Goal: Information Seeking & Learning: Learn about a topic

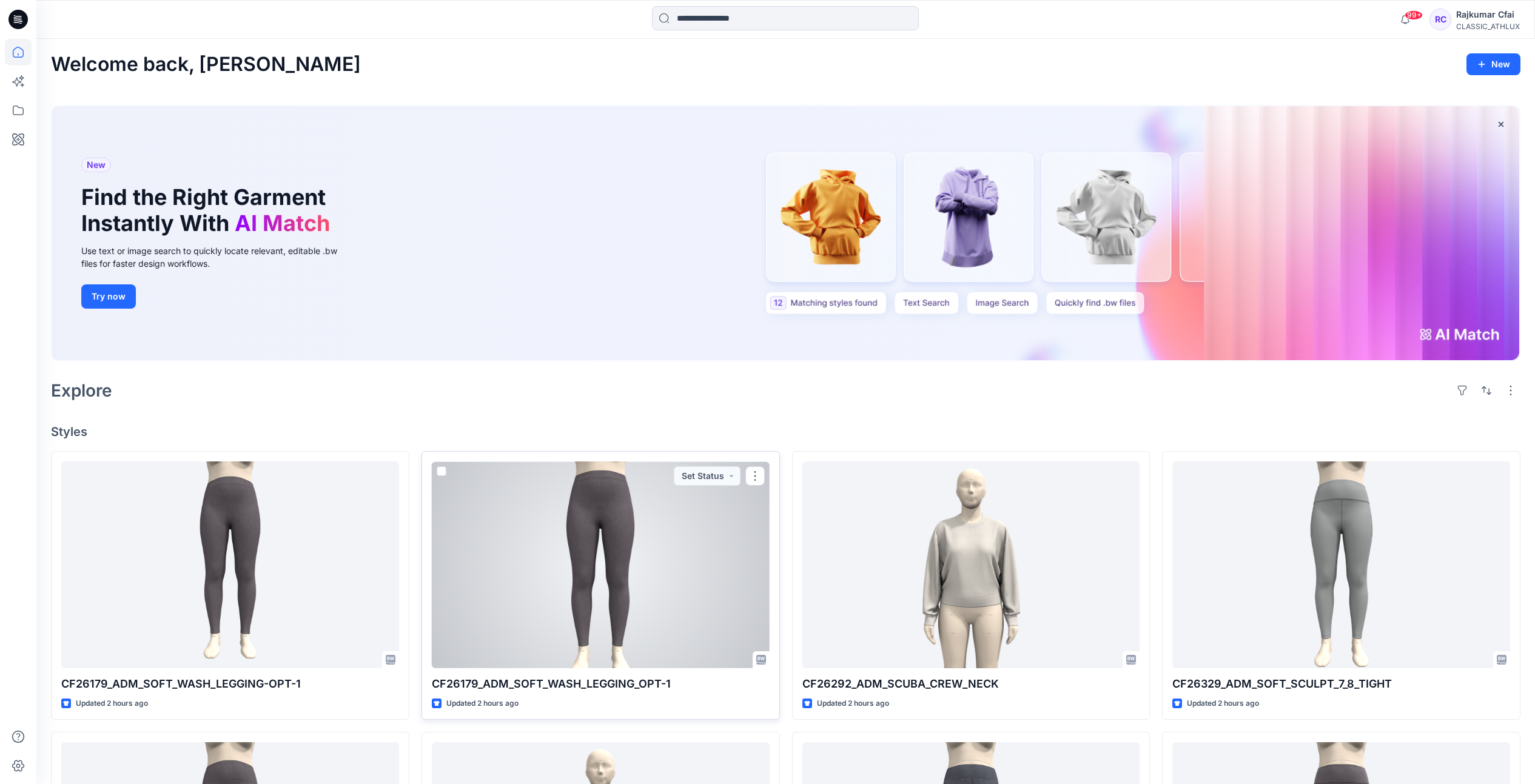
click at [586, 535] on div at bounding box center [600, 565] width 338 height 207
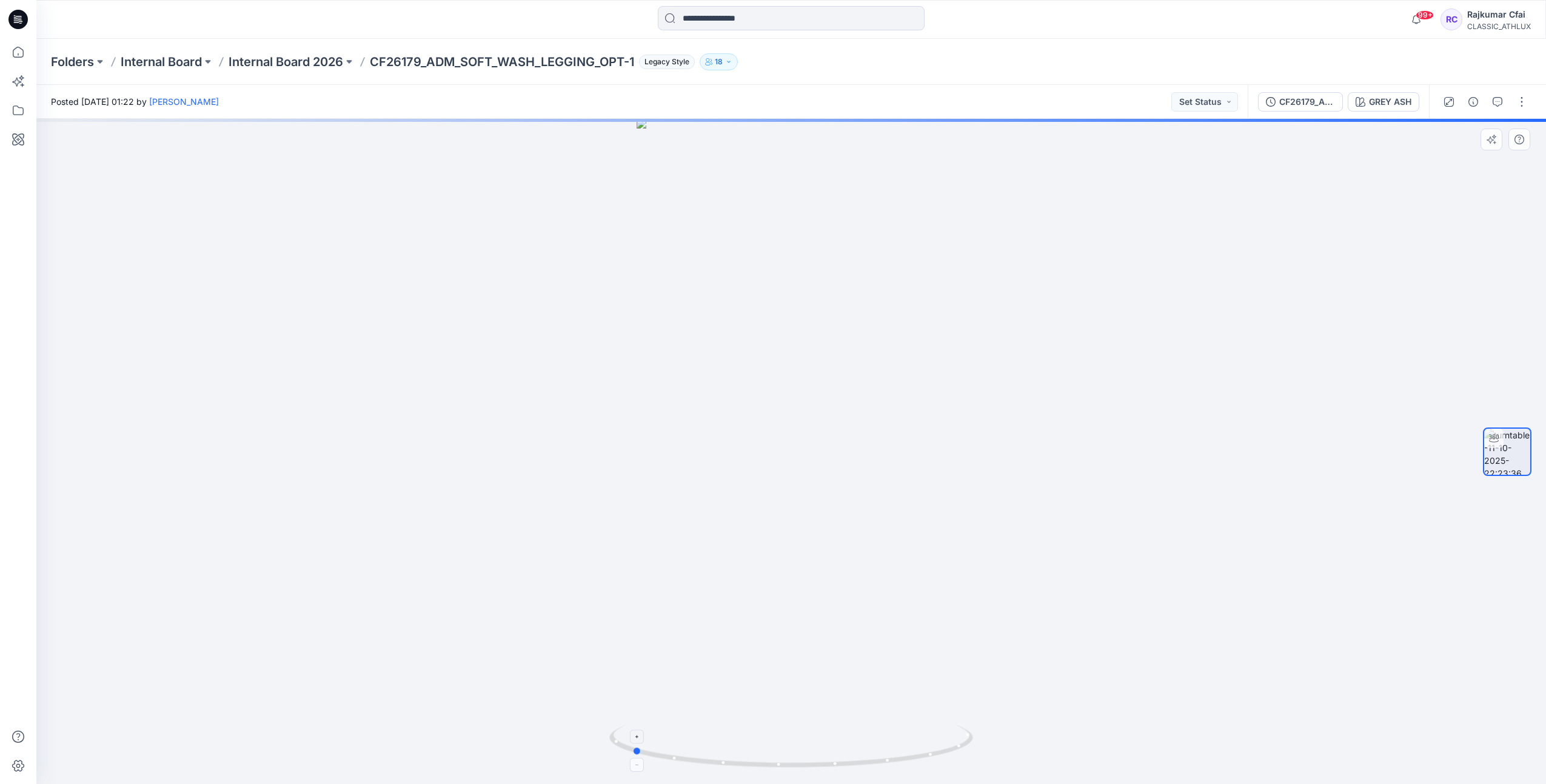
drag, startPoint x: 912, startPoint y: 755, endPoint x: 753, endPoint y: 752, distance: 159.0
click at [753, 752] on icon at bounding box center [793, 747] width 367 height 45
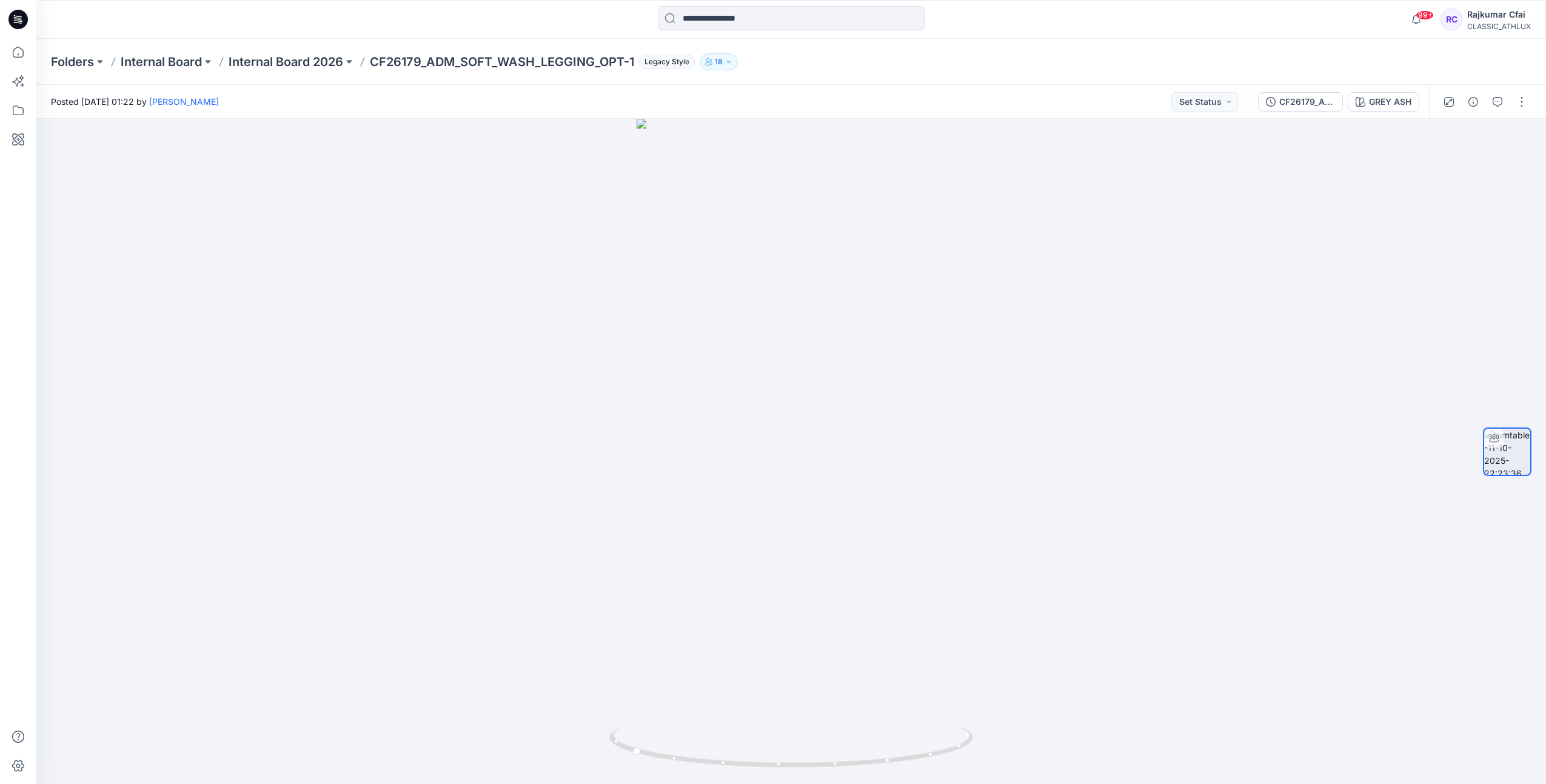
click at [24, 21] on icon at bounding box center [18, 19] width 19 height 19
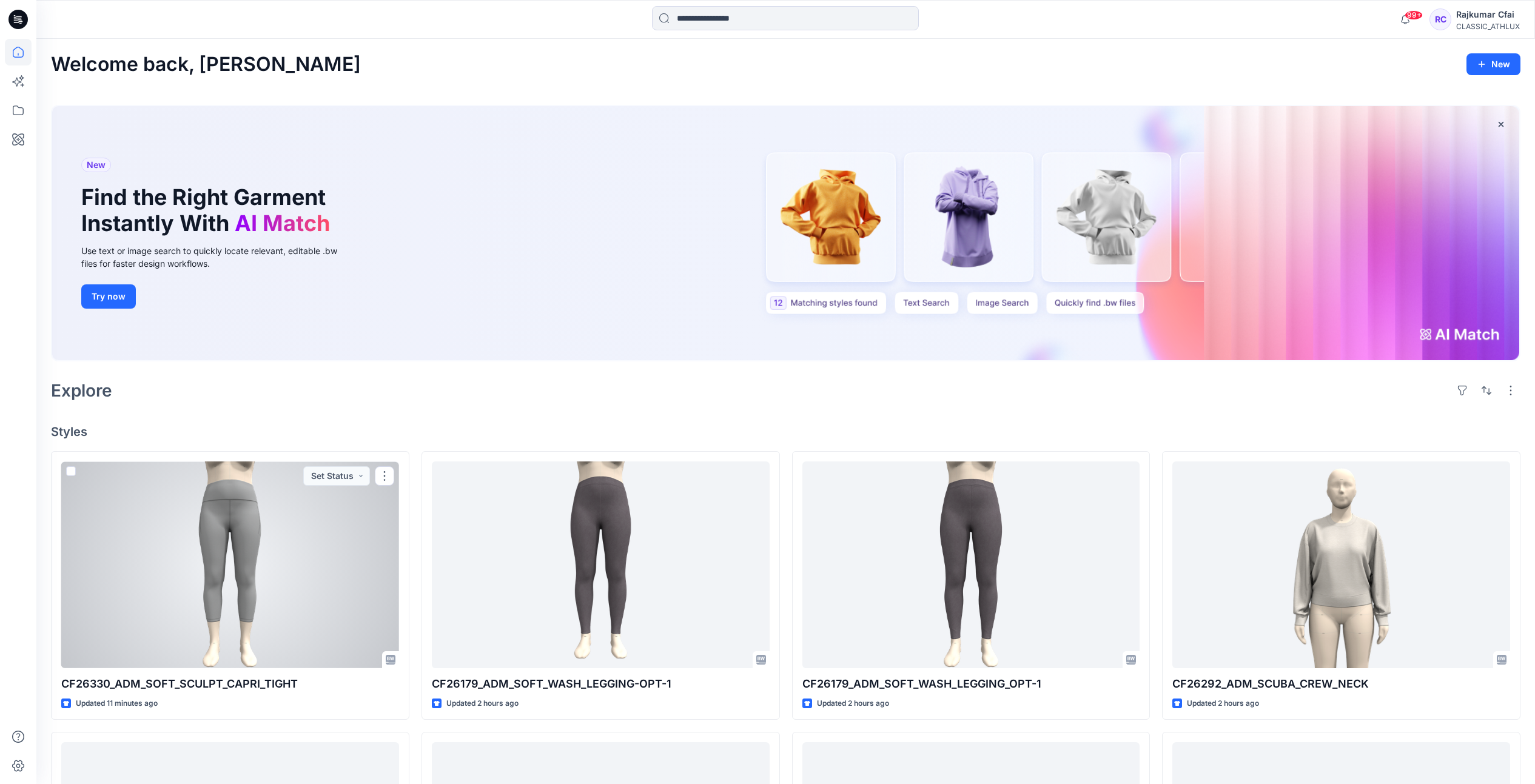
click at [305, 579] on div at bounding box center [230, 565] width 338 height 207
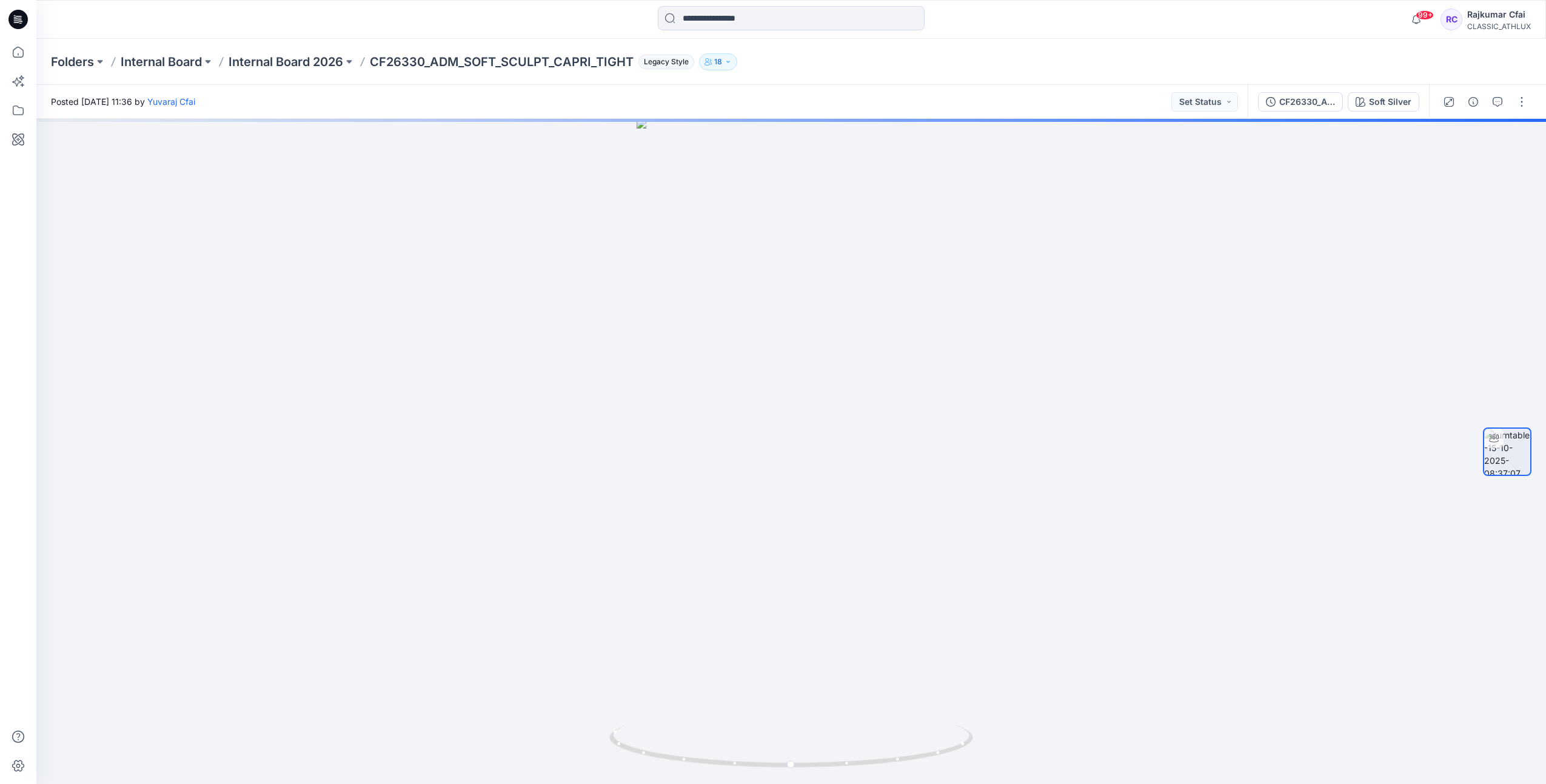
click at [20, 21] on icon at bounding box center [20, 21] width 4 height 1
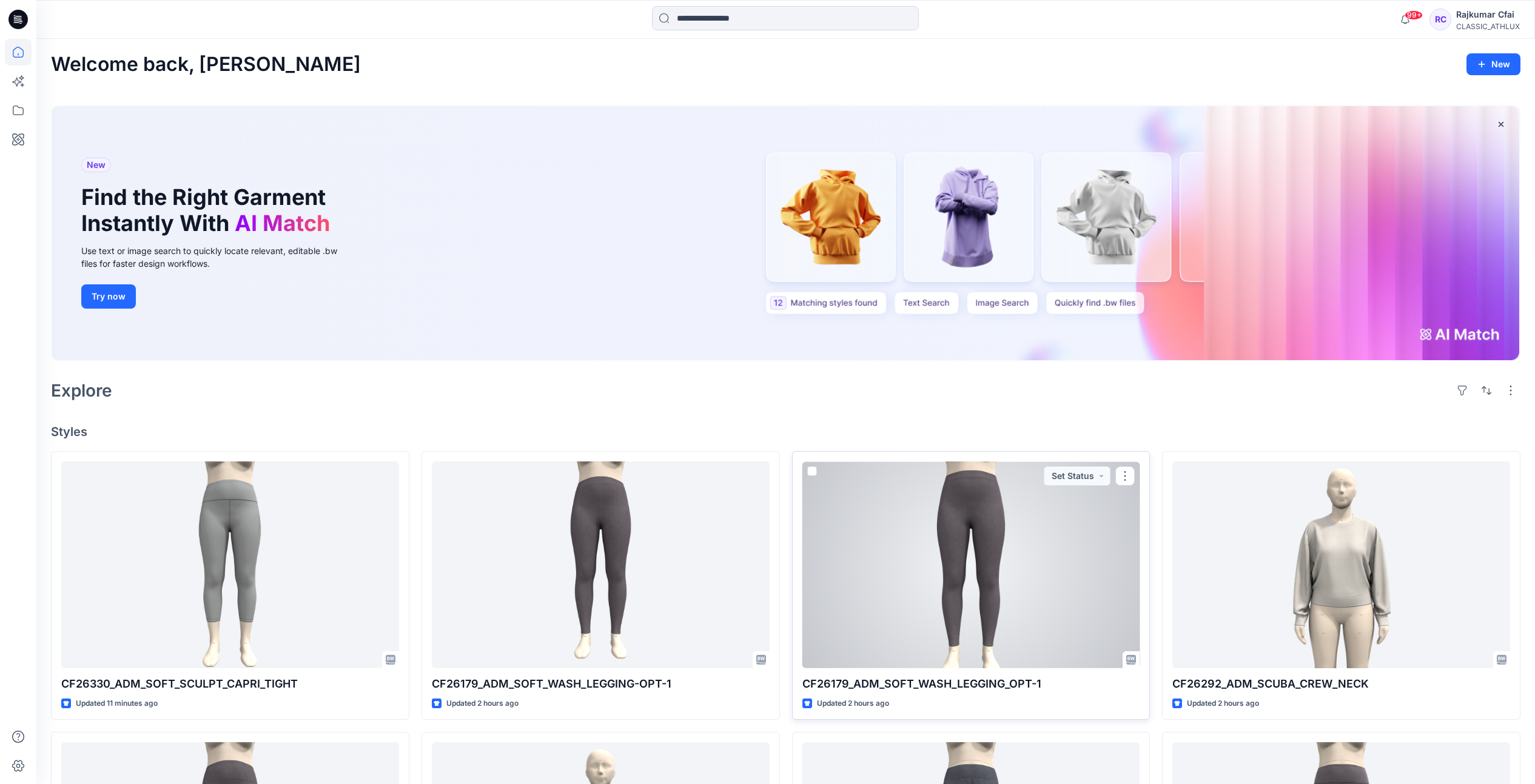
click at [990, 610] on div at bounding box center [971, 565] width 338 height 207
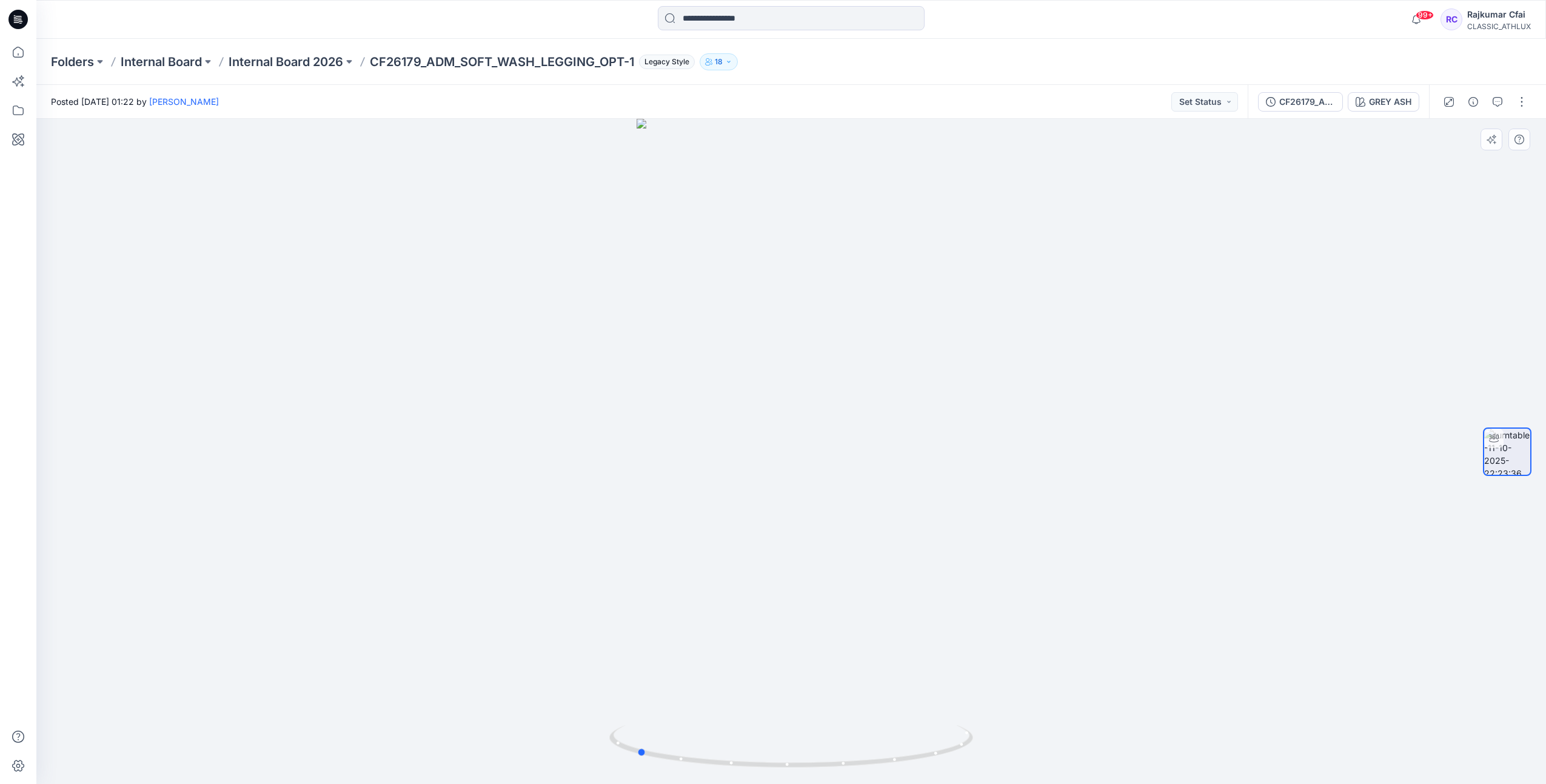
drag, startPoint x: 524, startPoint y: 378, endPoint x: 709, endPoint y: 444, distance: 196.4
click at [723, 450] on div at bounding box center [791, 451] width 1510 height 665
click at [20, 16] on icon at bounding box center [19, 16] width 6 height 1
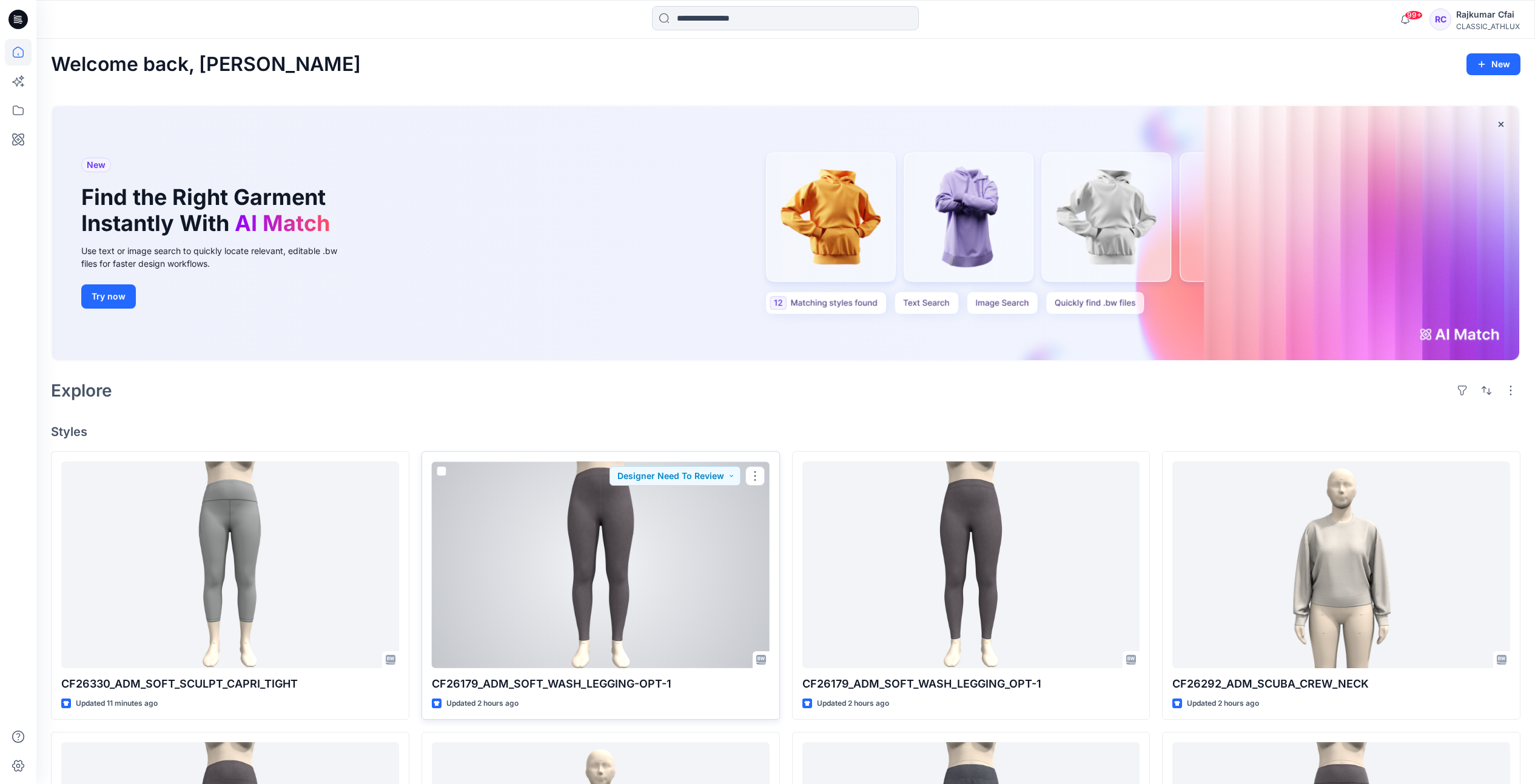
click at [681, 559] on div at bounding box center [600, 565] width 338 height 207
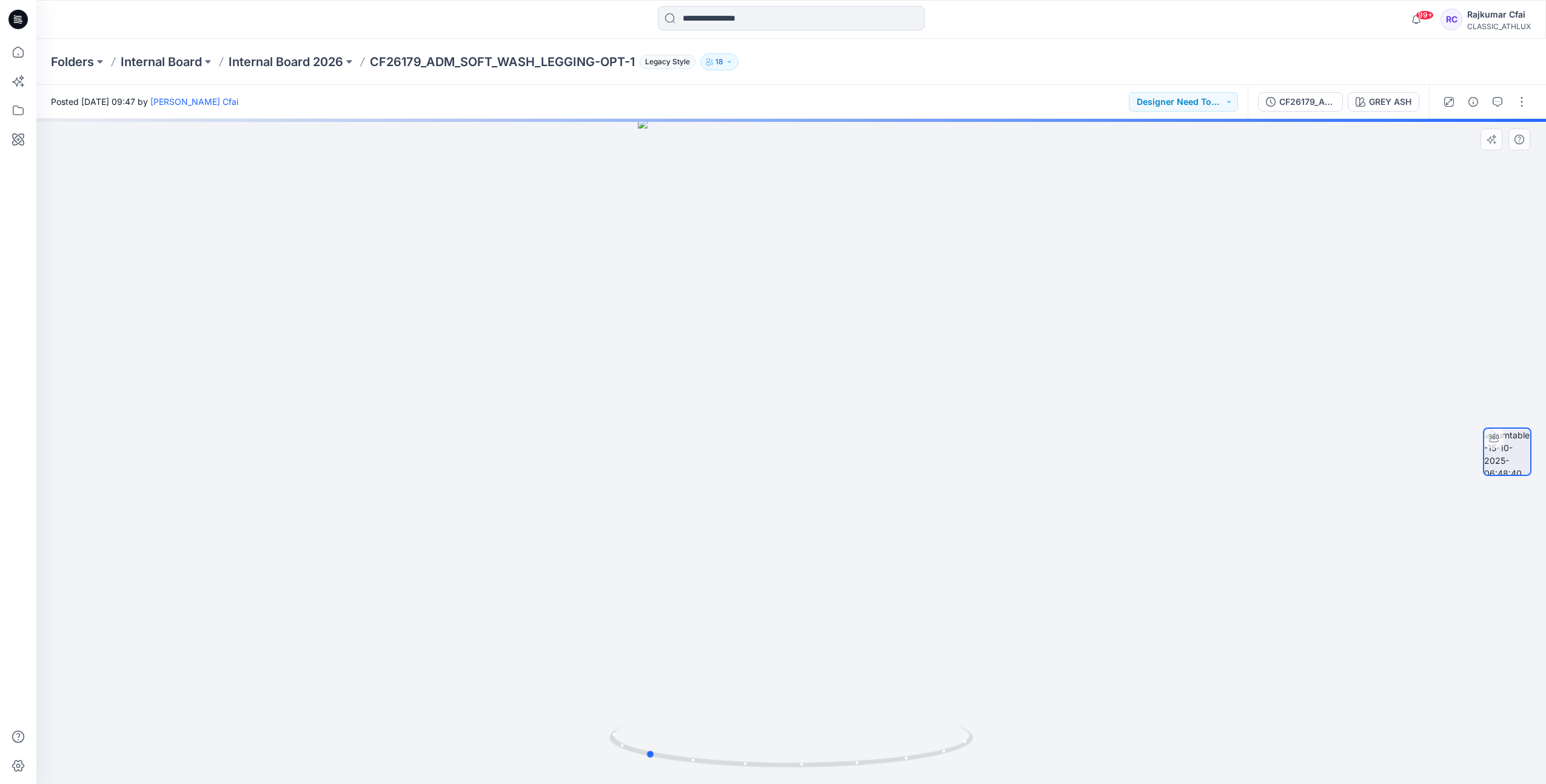
drag, startPoint x: 1116, startPoint y: 493, endPoint x: 966, endPoint y: 496, distance: 150.0
click at [969, 497] on div at bounding box center [791, 451] width 1510 height 665
drag, startPoint x: 836, startPoint y: 253, endPoint x: 851, endPoint y: 536, distance: 283.4
click at [851, 536] on img at bounding box center [791, 451] width 463 height 665
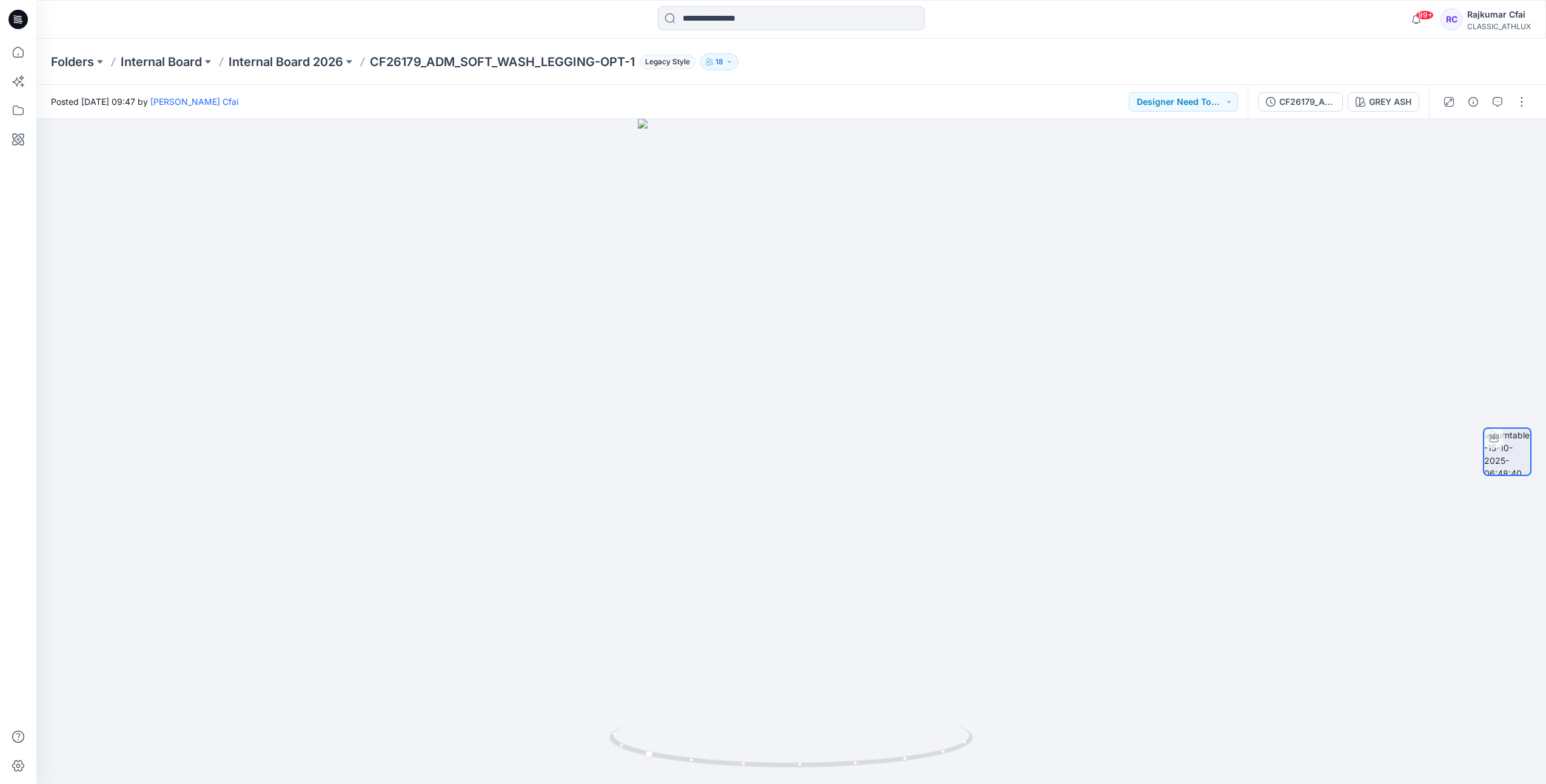
click at [21, 19] on icon at bounding box center [18, 19] width 19 height 19
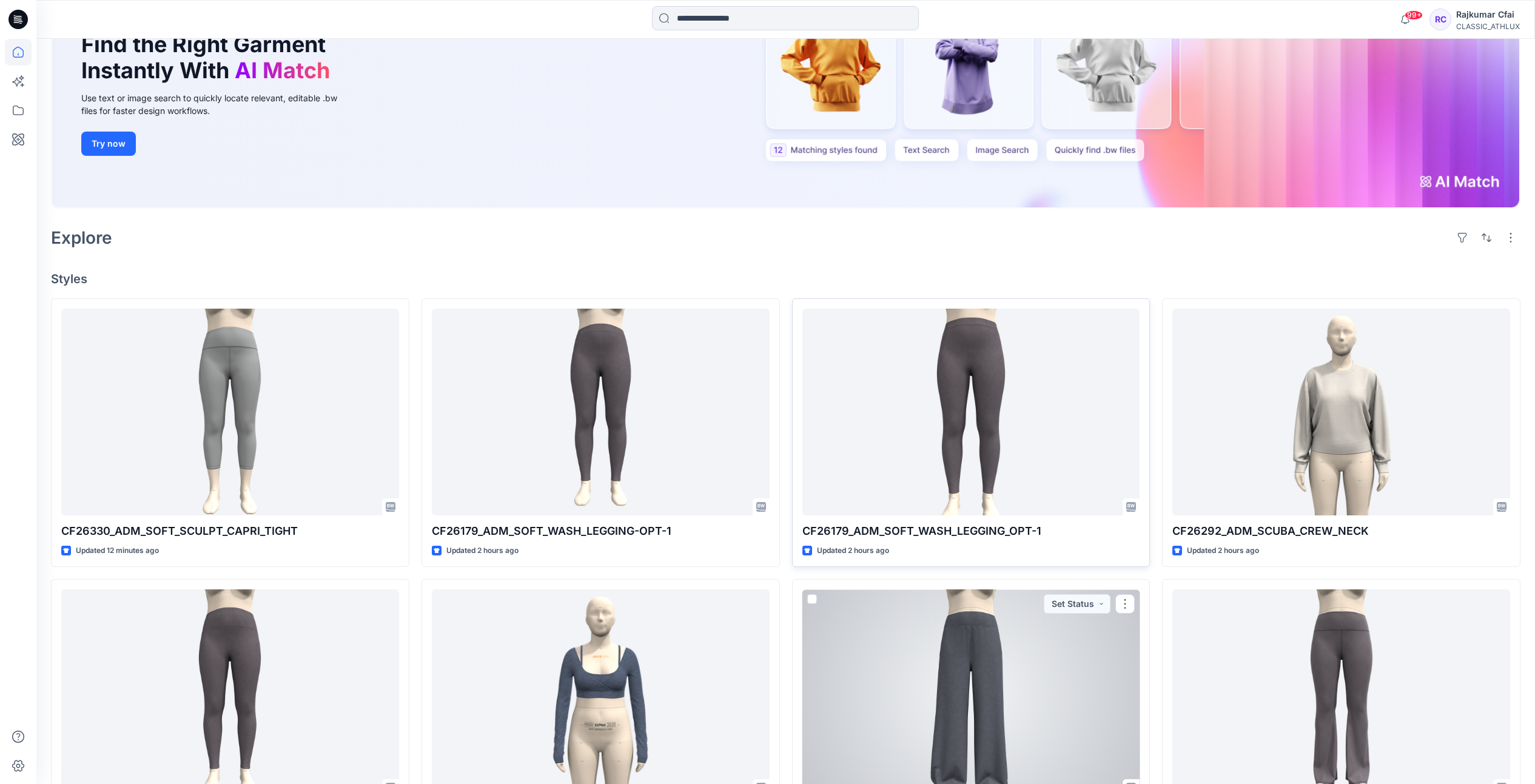
scroll to position [151, 0]
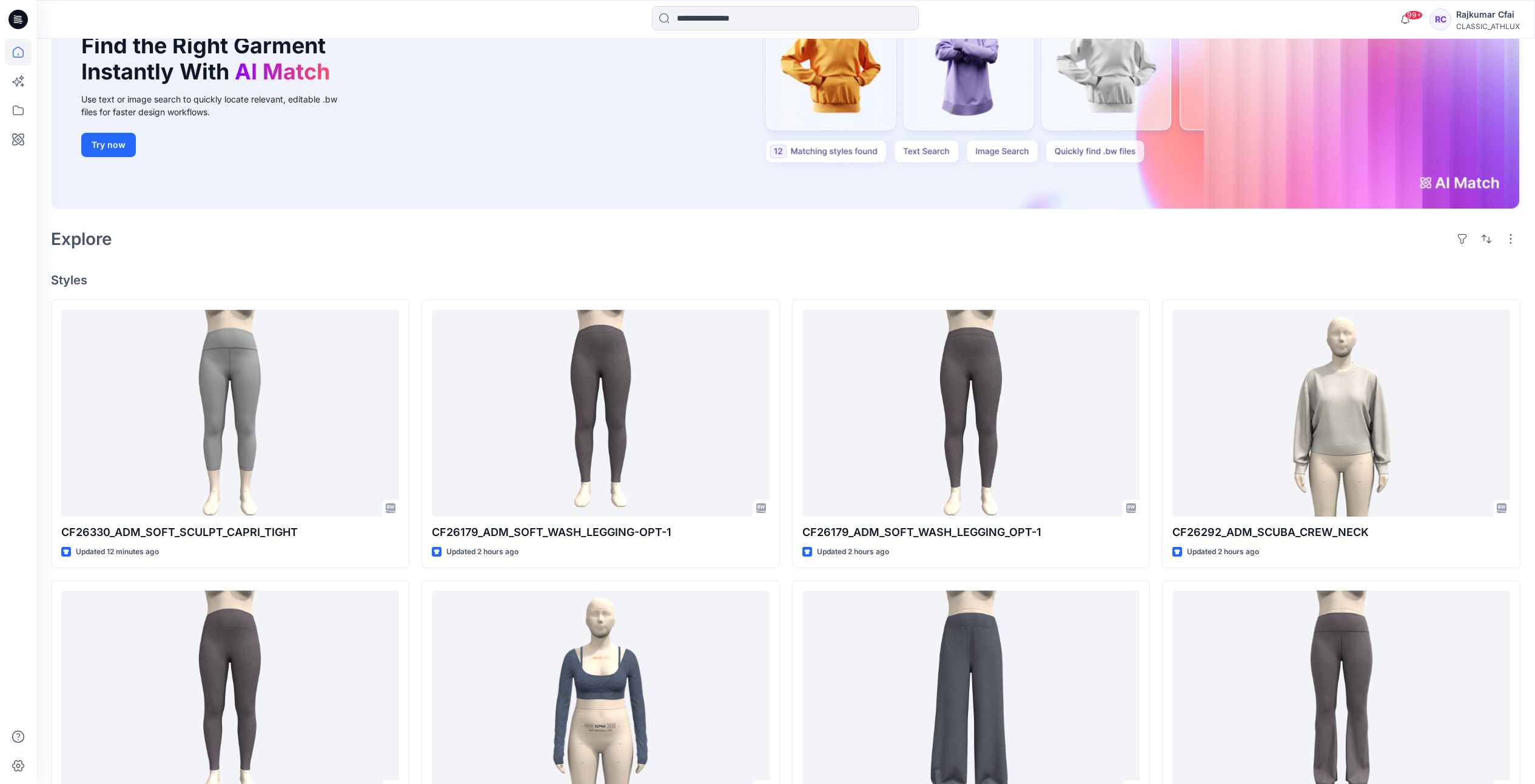
click at [20, 21] on icon at bounding box center [18, 19] width 19 height 19
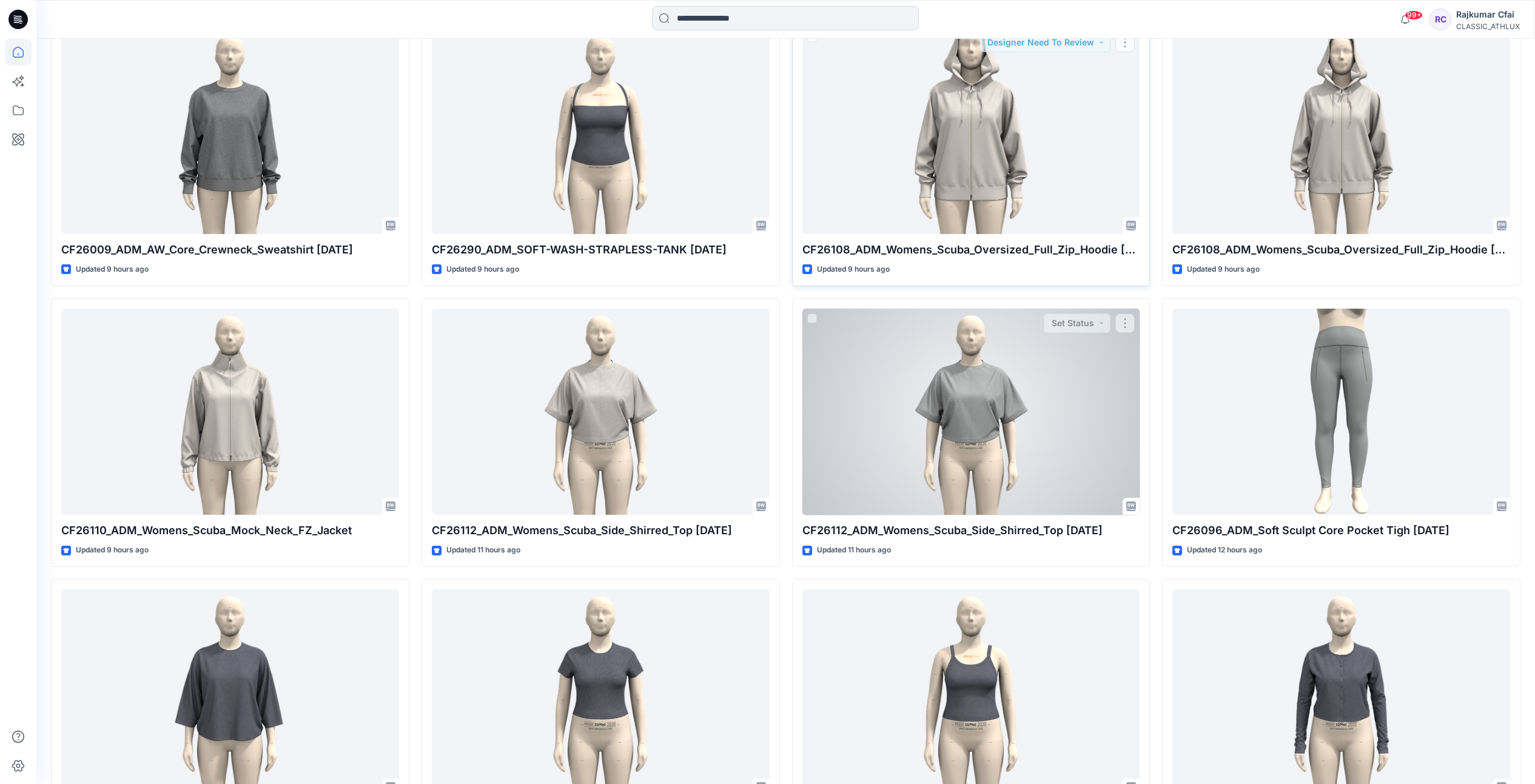
scroll to position [1364, 0]
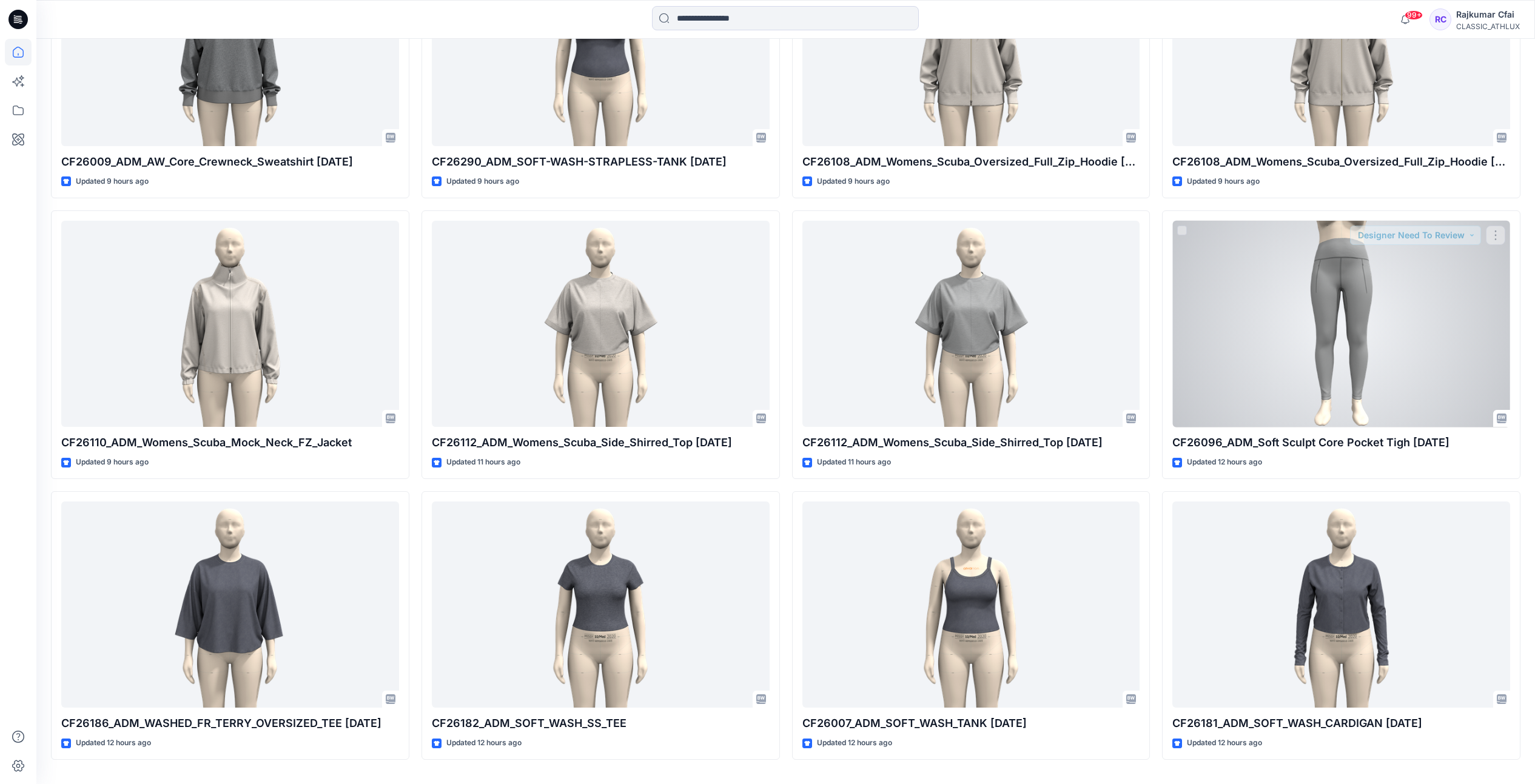
click at [1346, 326] on div at bounding box center [1341, 324] width 338 height 207
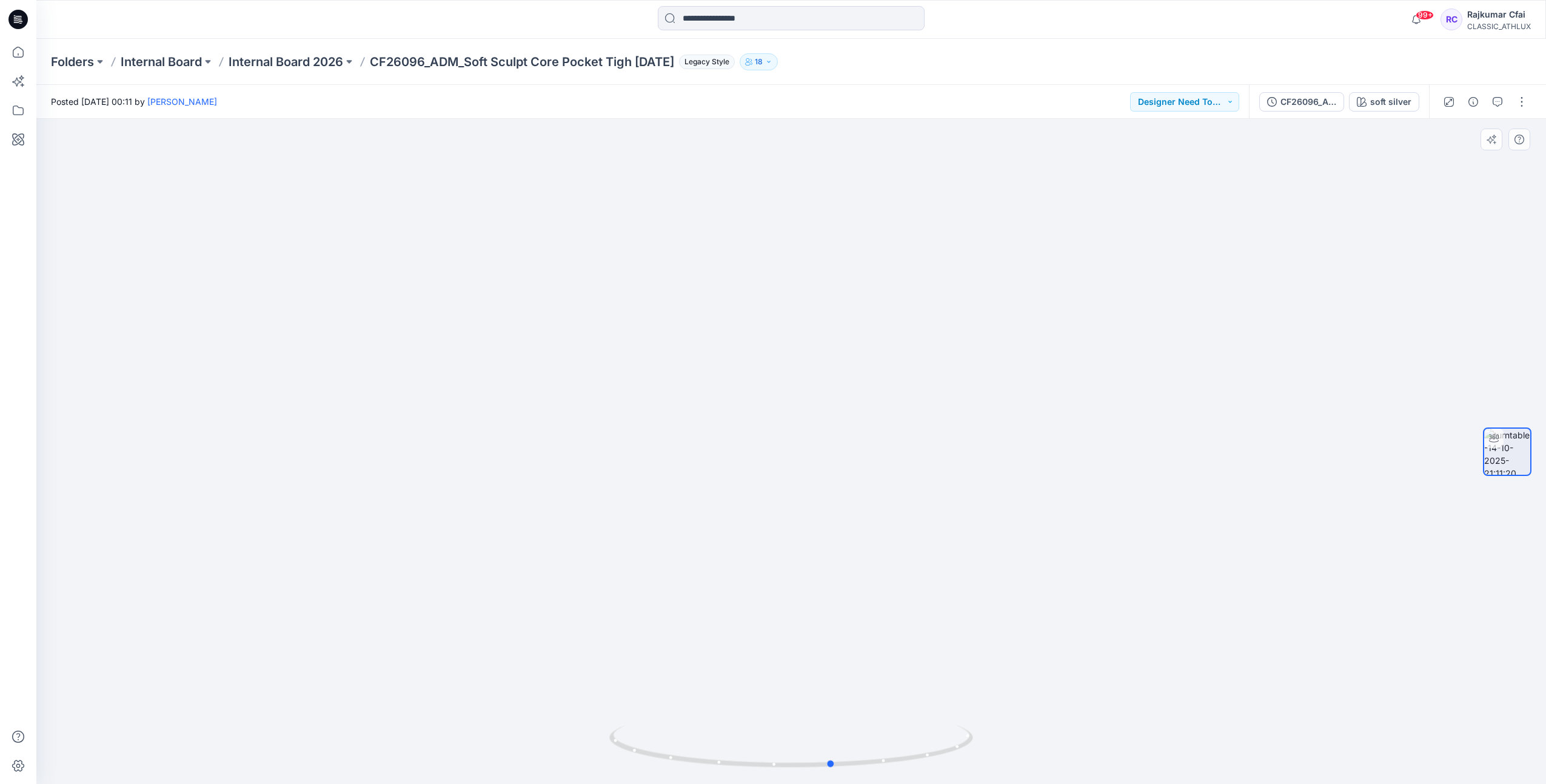
drag, startPoint x: 934, startPoint y: 755, endPoint x: 615, endPoint y: 696, distance: 324.4
click at [616, 724] on div at bounding box center [791, 754] width 364 height 60
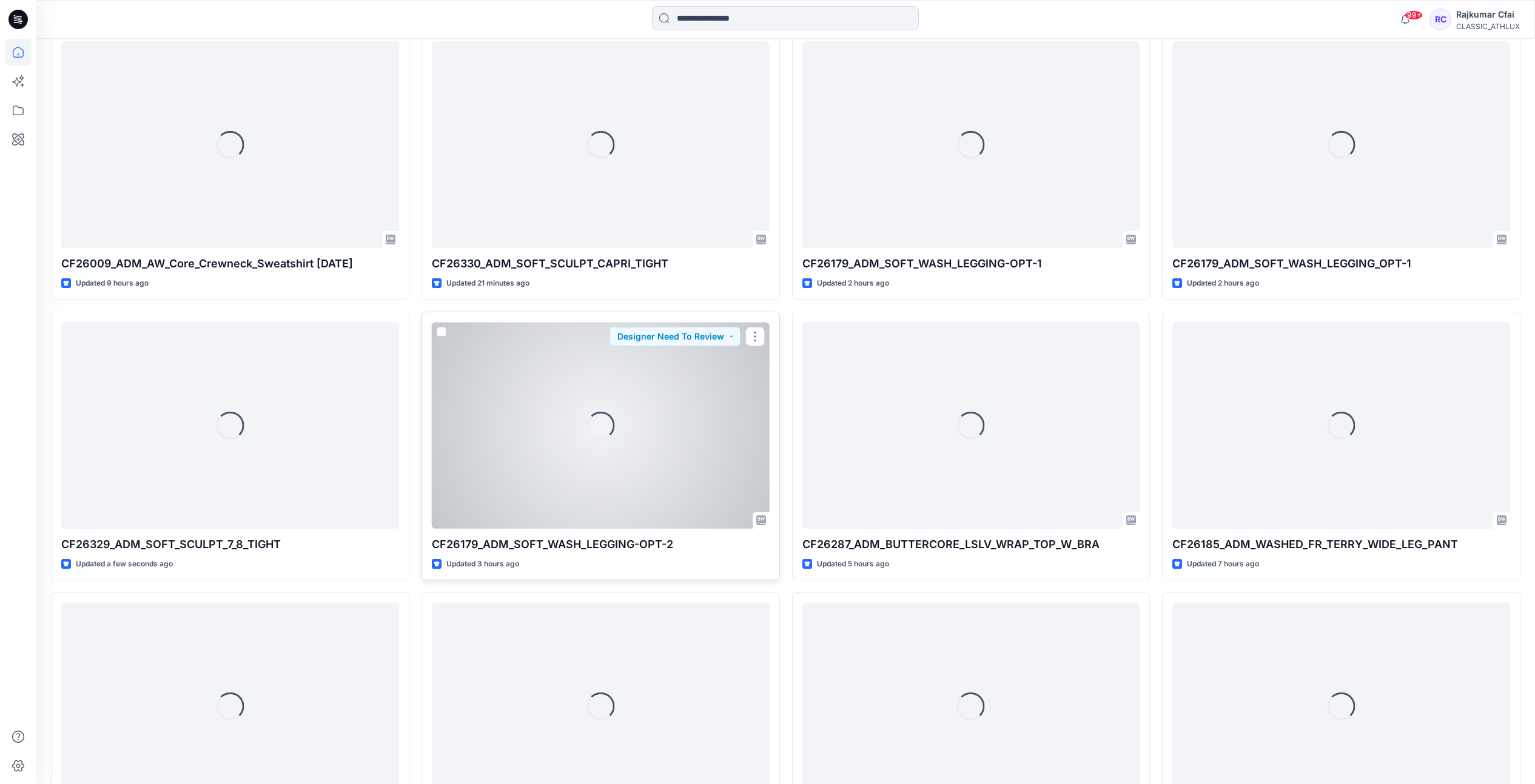
scroll to position [294, 0]
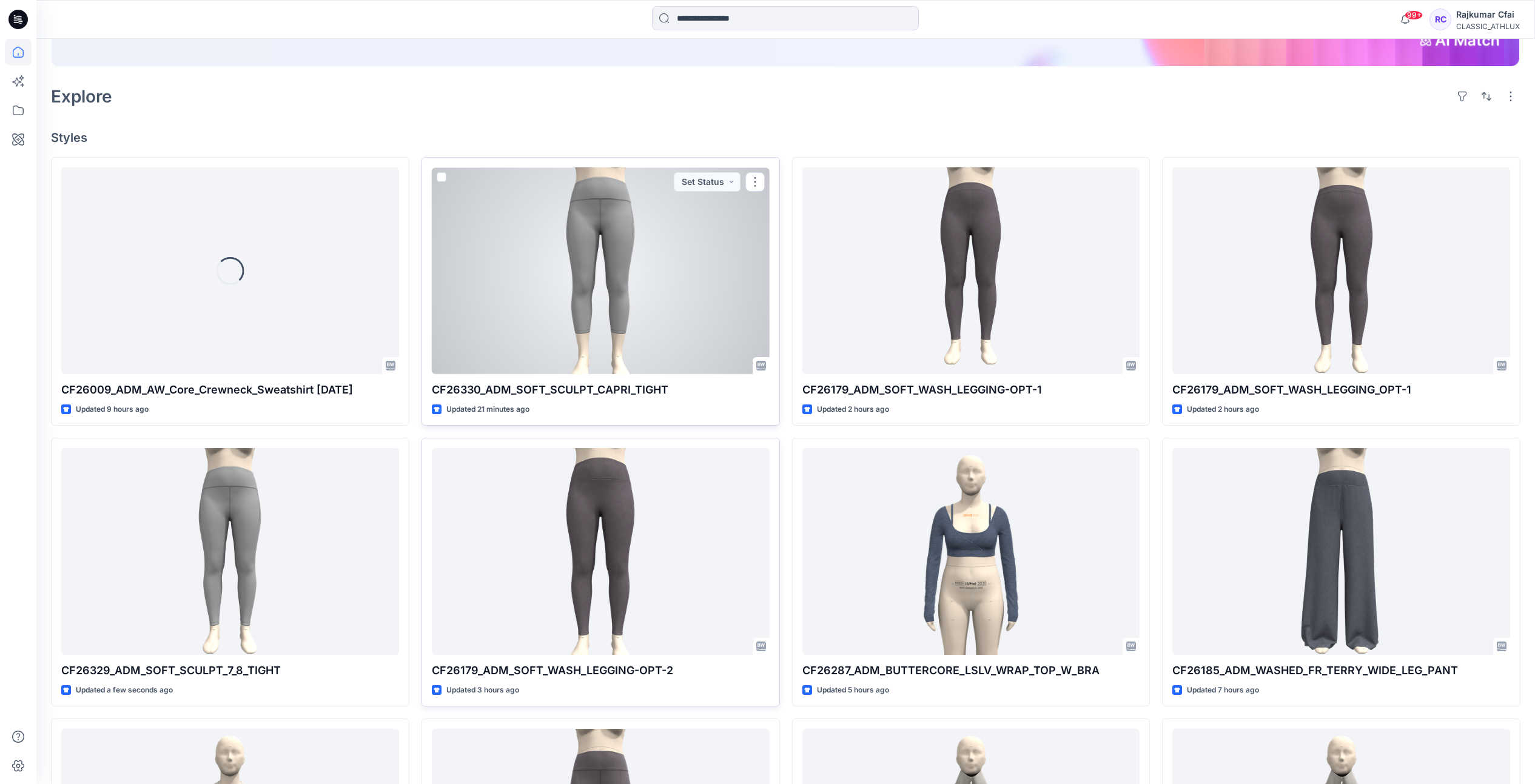
click at [619, 233] on div at bounding box center [600, 271] width 338 height 207
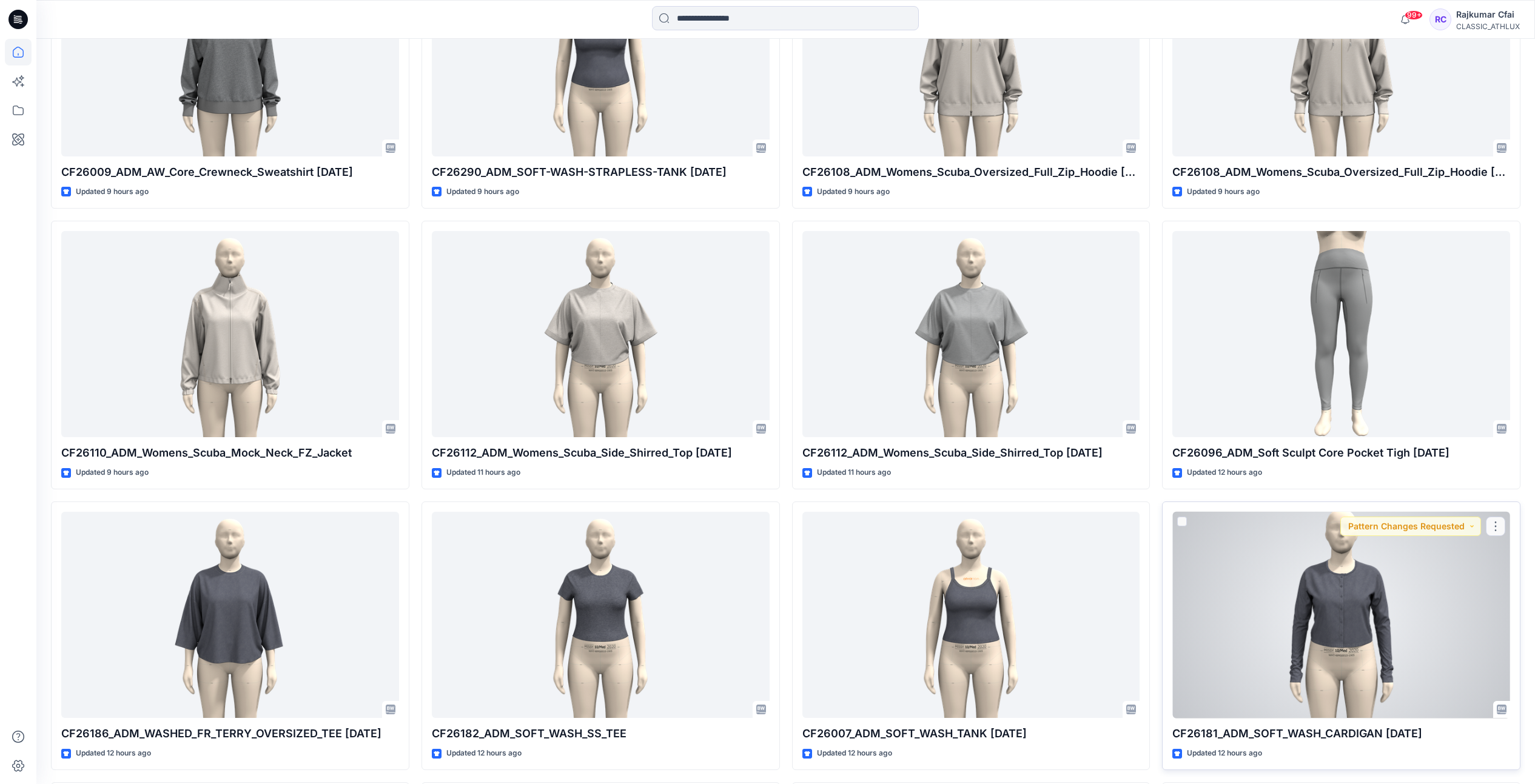
scroll to position [1398, 0]
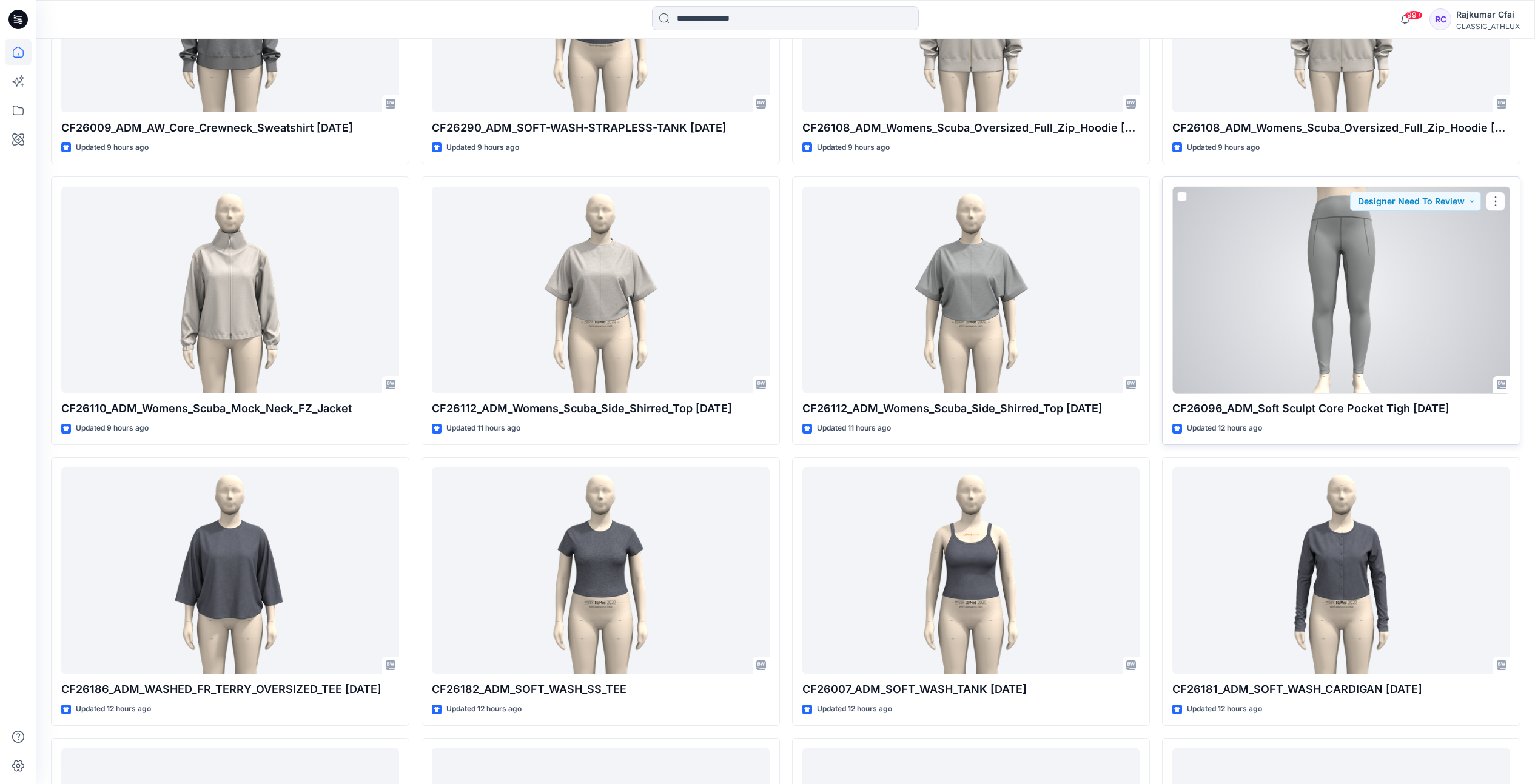
click at [1337, 306] on div at bounding box center [1341, 291] width 338 height 207
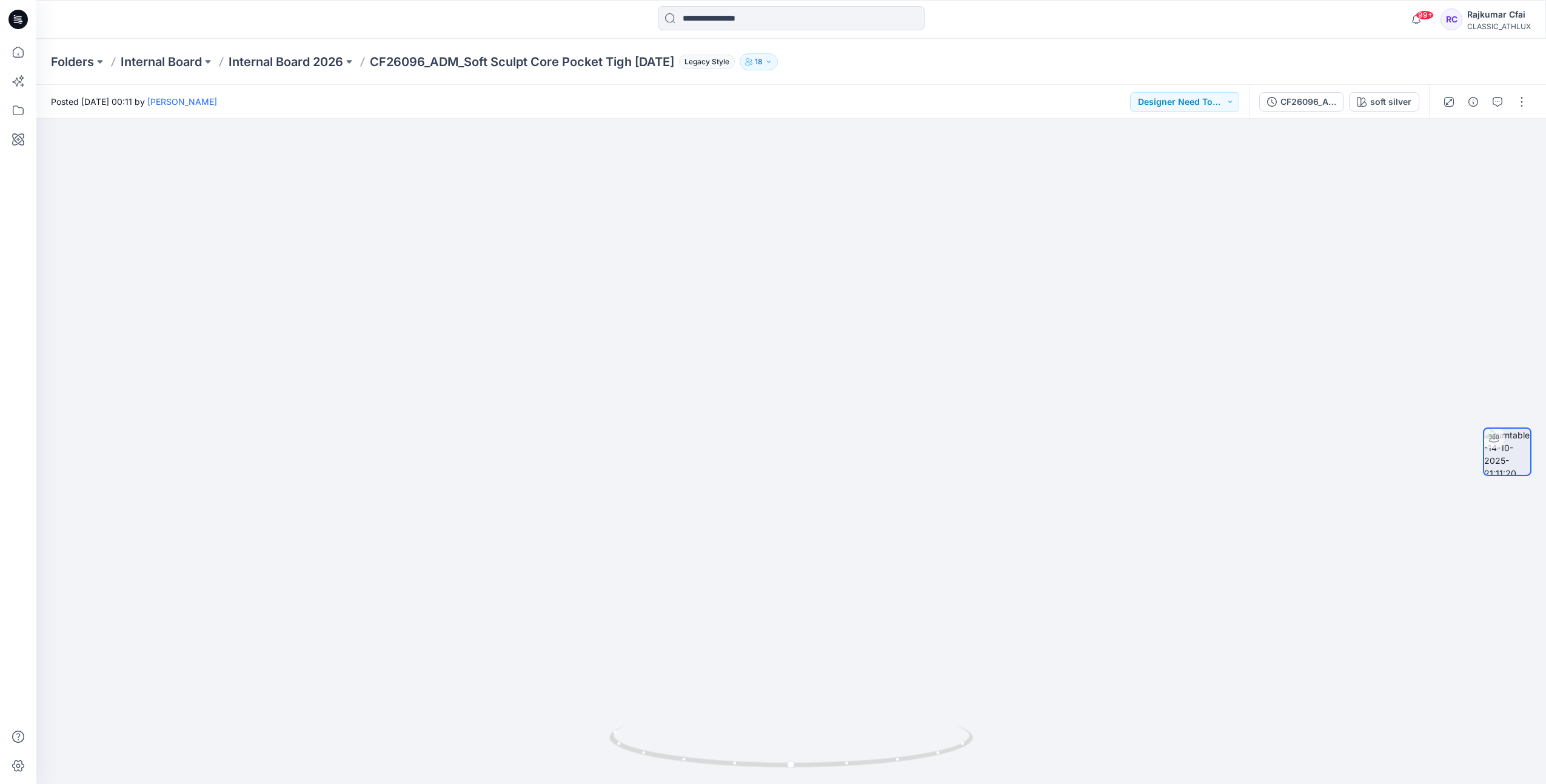
drag, startPoint x: 14, startPoint y: 17, endPoint x: 34, endPoint y: 32, distance: 25.0
click at [14, 17] on icon at bounding box center [18, 19] width 19 height 19
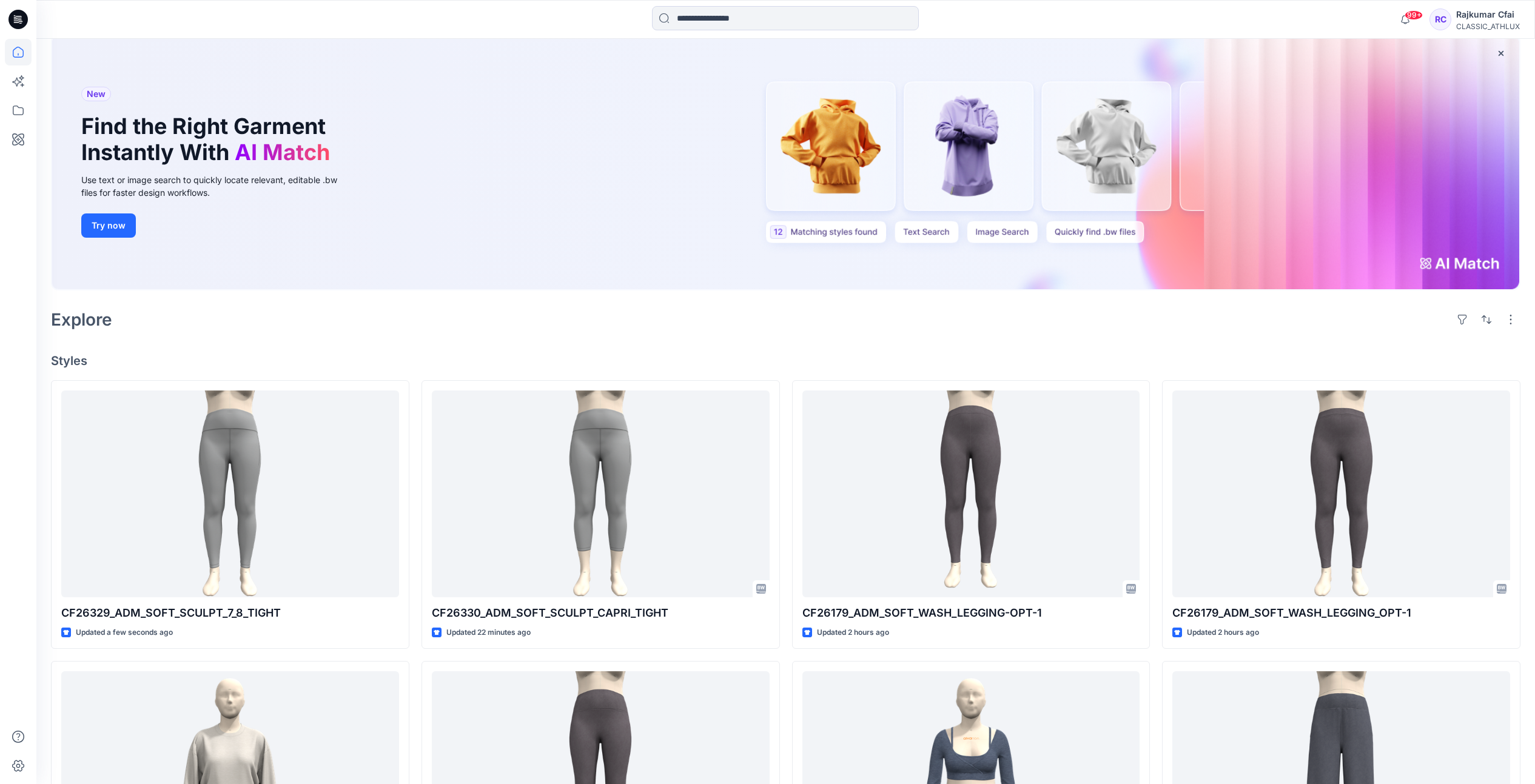
scroll to position [151, 0]
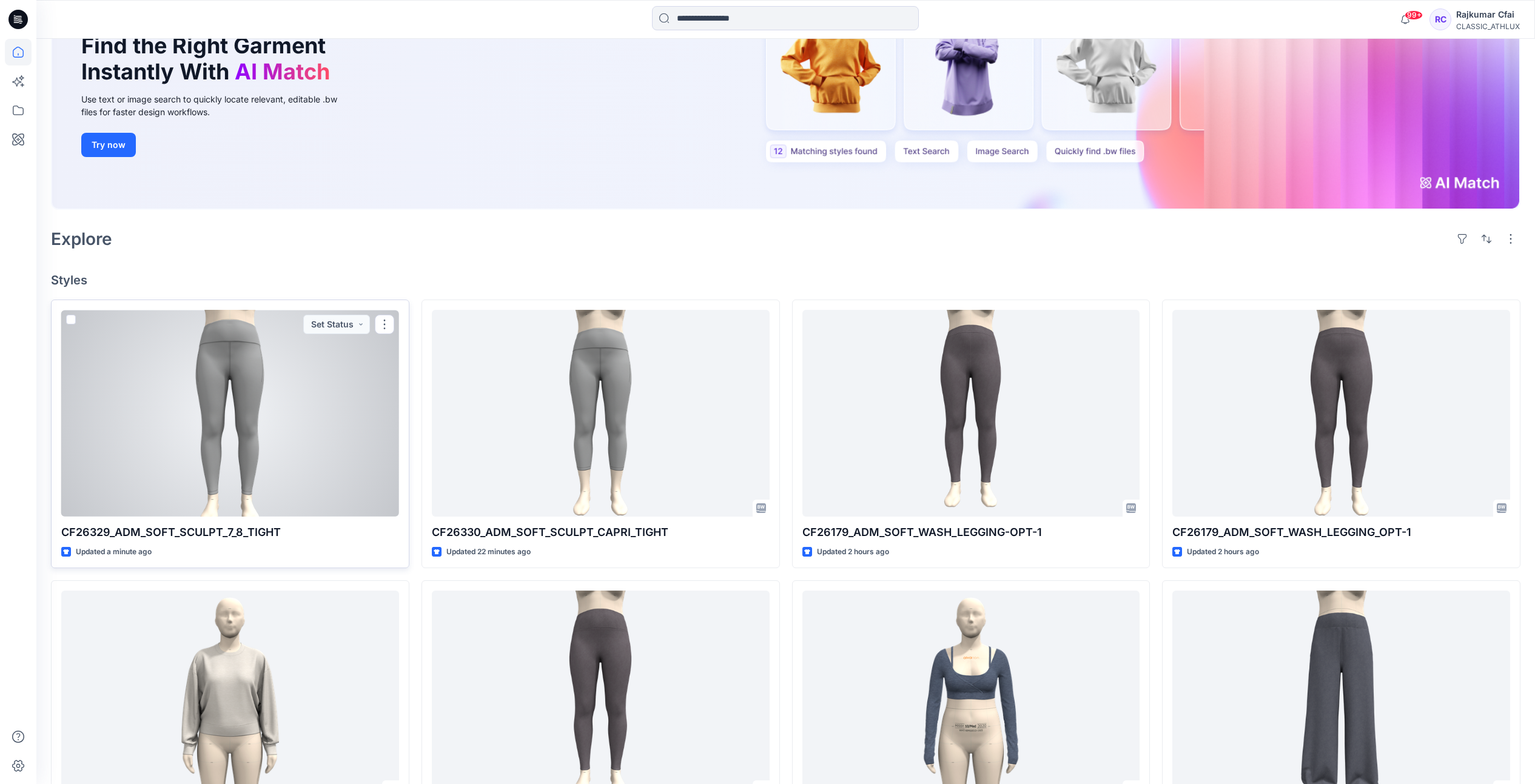
click at [326, 421] on div at bounding box center [230, 413] width 338 height 207
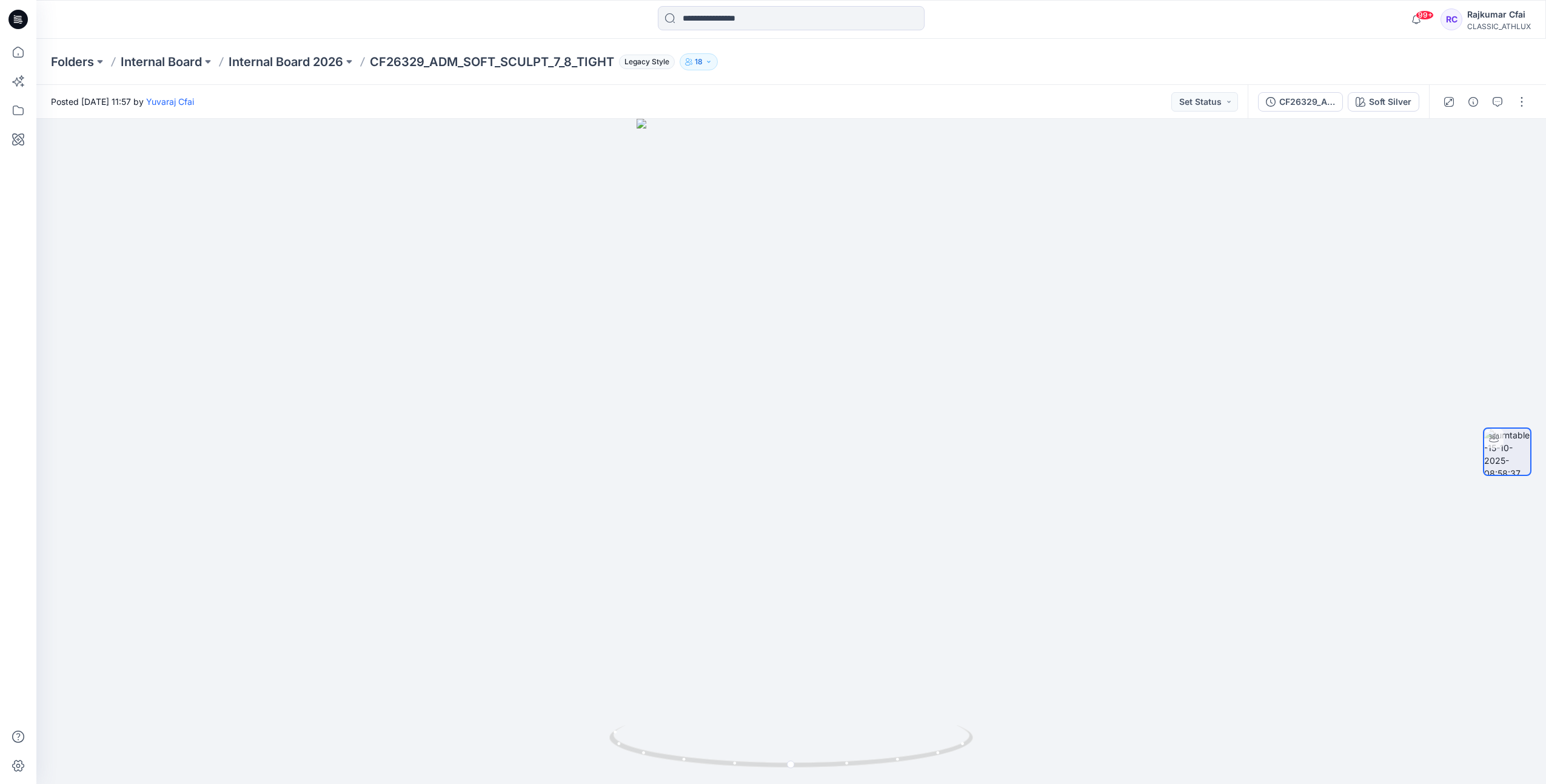
drag, startPoint x: 21, startPoint y: 23, endPoint x: 40, endPoint y: 34, distance: 22.0
click at [21, 22] on icon at bounding box center [18, 19] width 19 height 19
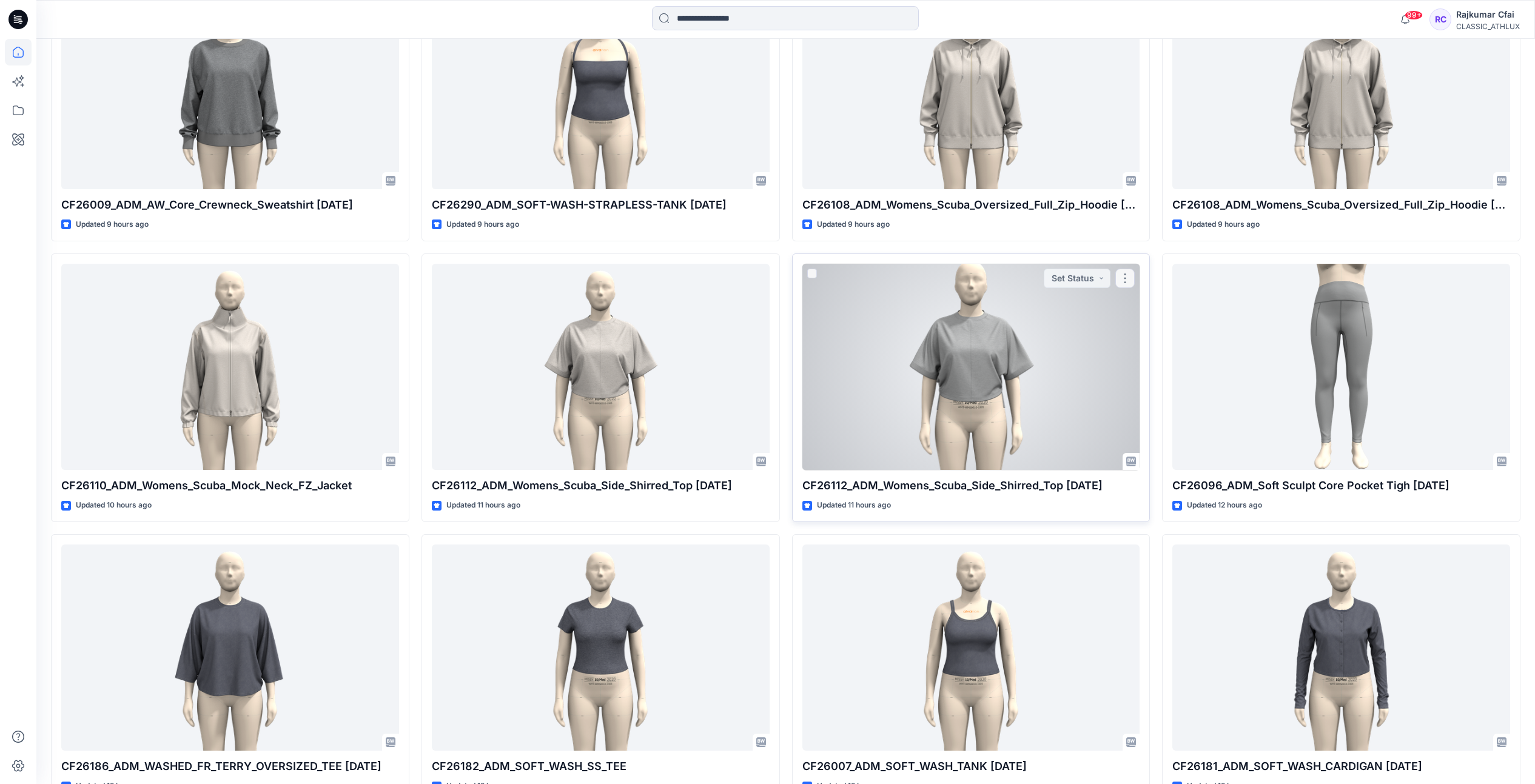
scroll to position [1364, 0]
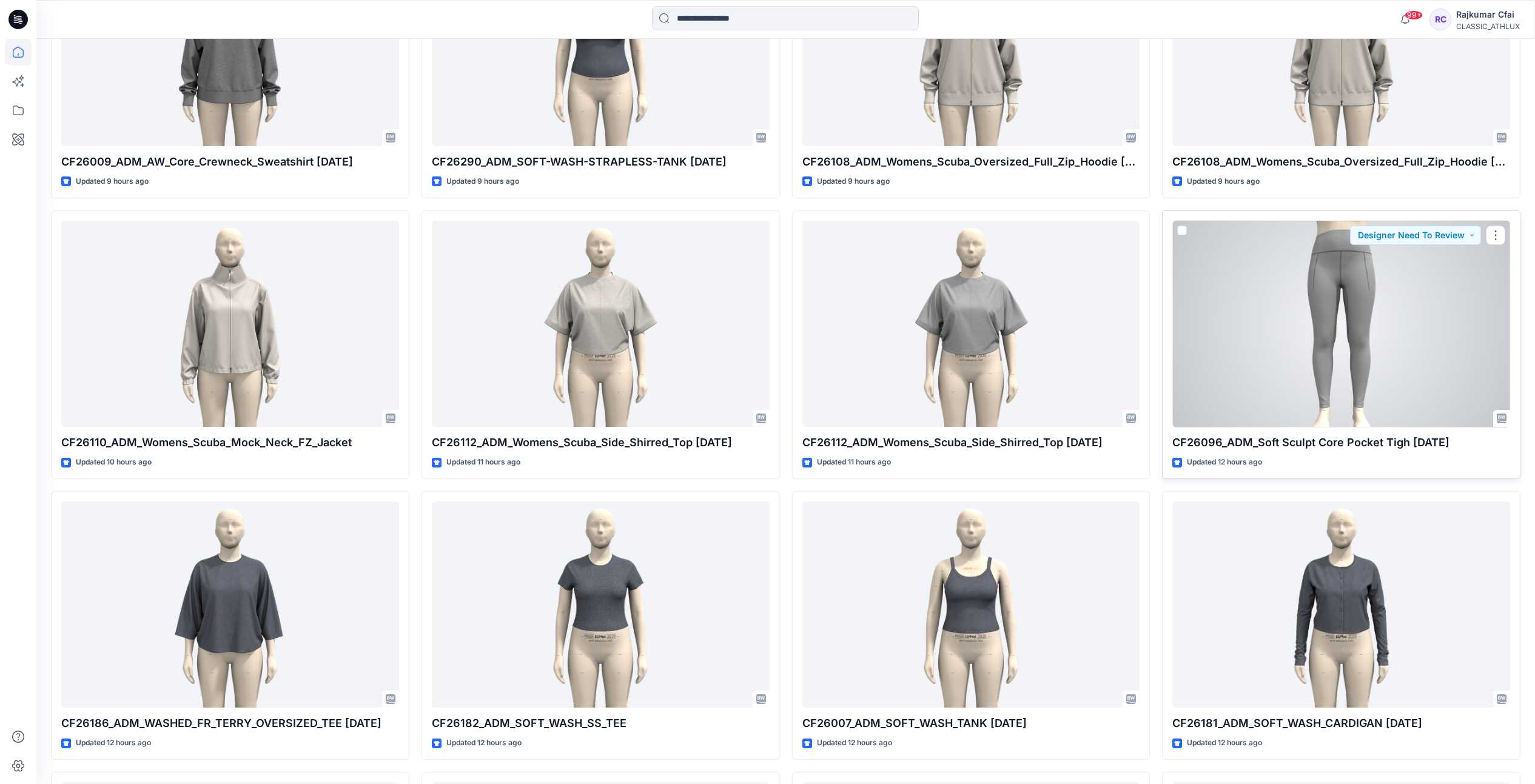
click at [1291, 318] on div at bounding box center [1341, 324] width 338 height 207
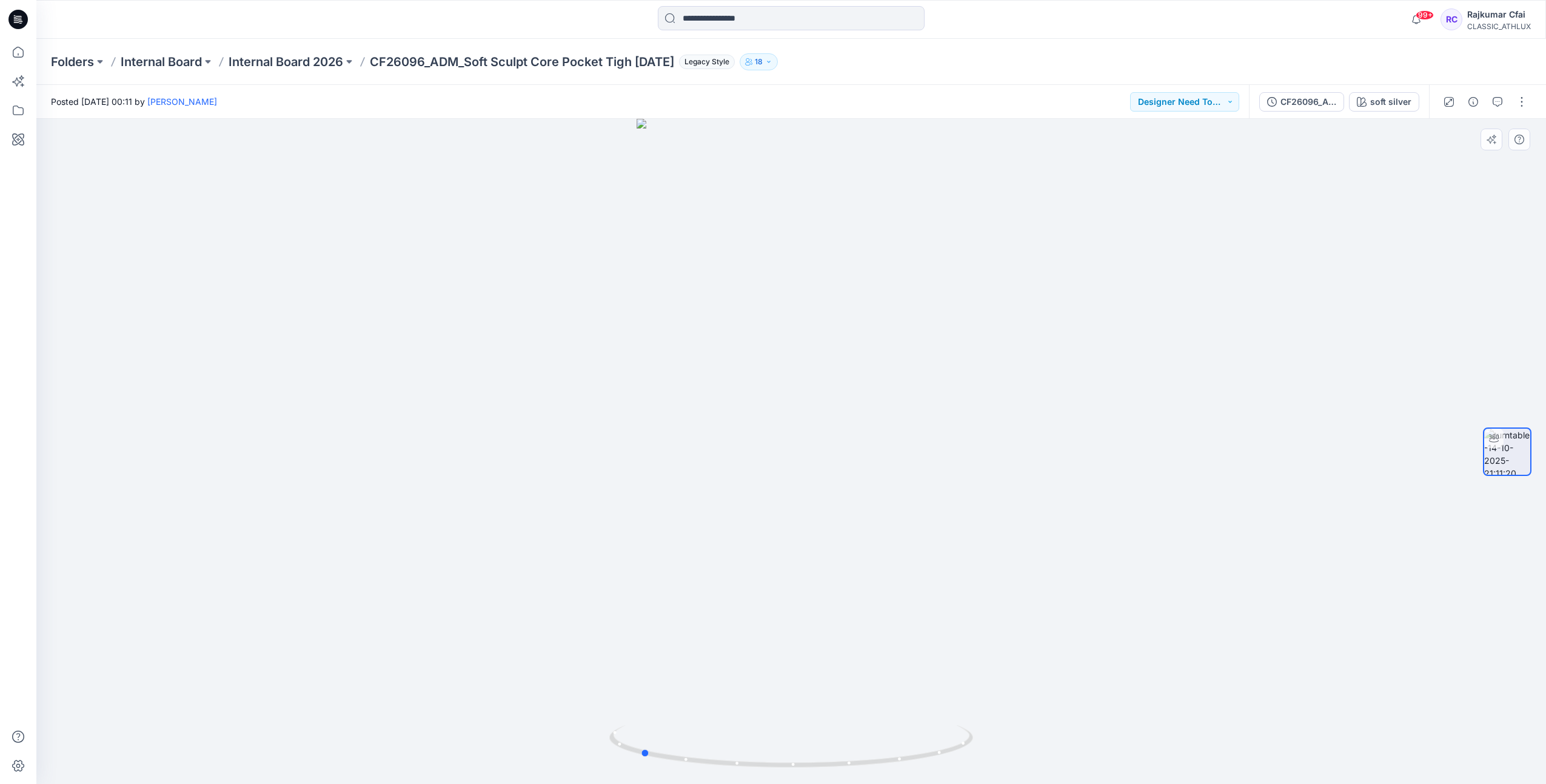
drag, startPoint x: 997, startPoint y: 488, endPoint x: 978, endPoint y: 478, distance: 21.5
click at [1001, 490] on div at bounding box center [791, 451] width 1510 height 665
drag, startPoint x: 566, startPoint y: 349, endPoint x: 729, endPoint y: 380, distance: 165.9
click at [728, 380] on div at bounding box center [791, 451] width 1510 height 665
click at [11, 21] on icon at bounding box center [18, 19] width 19 height 19
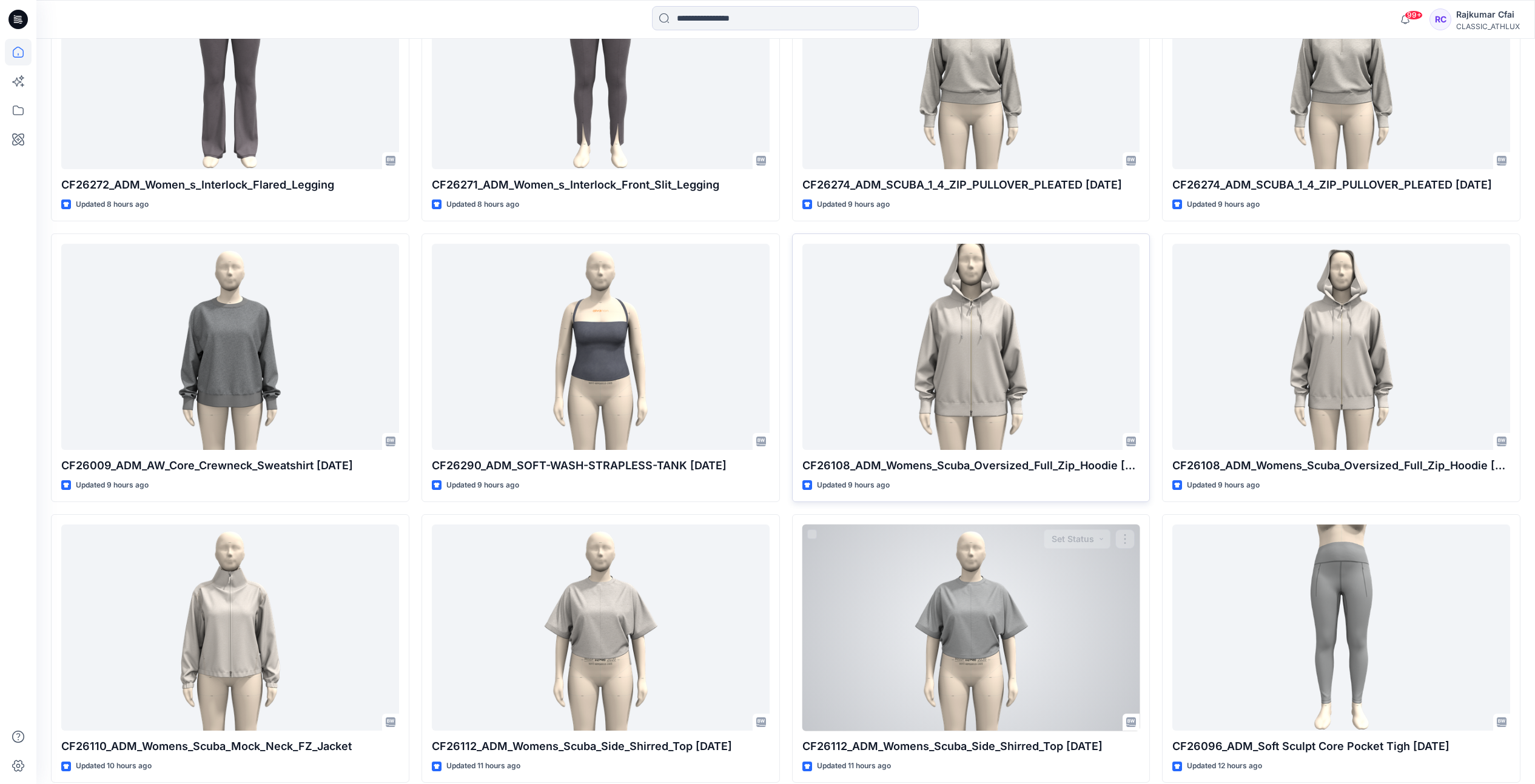
scroll to position [1061, 0]
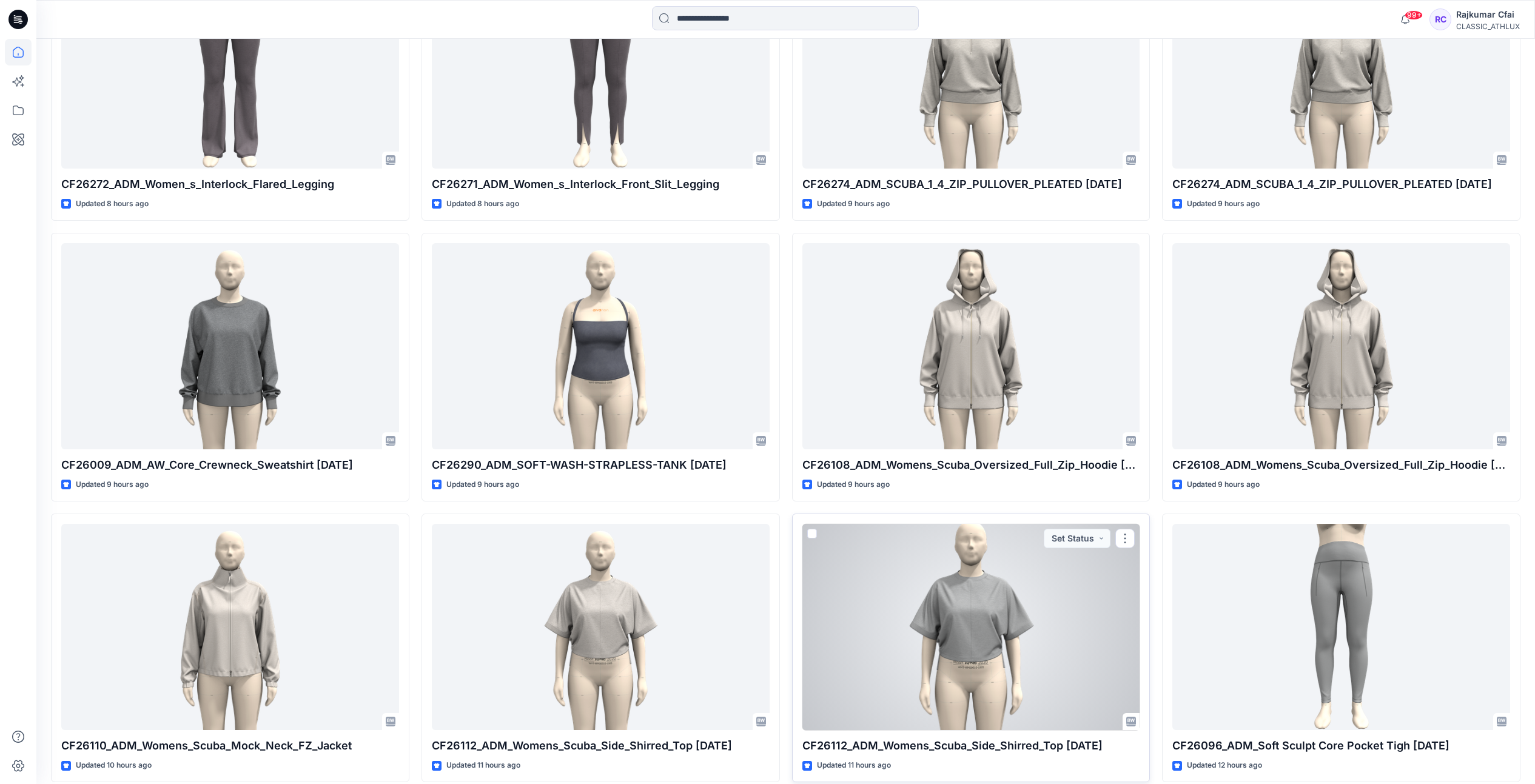
click at [953, 650] on div at bounding box center [971, 627] width 338 height 207
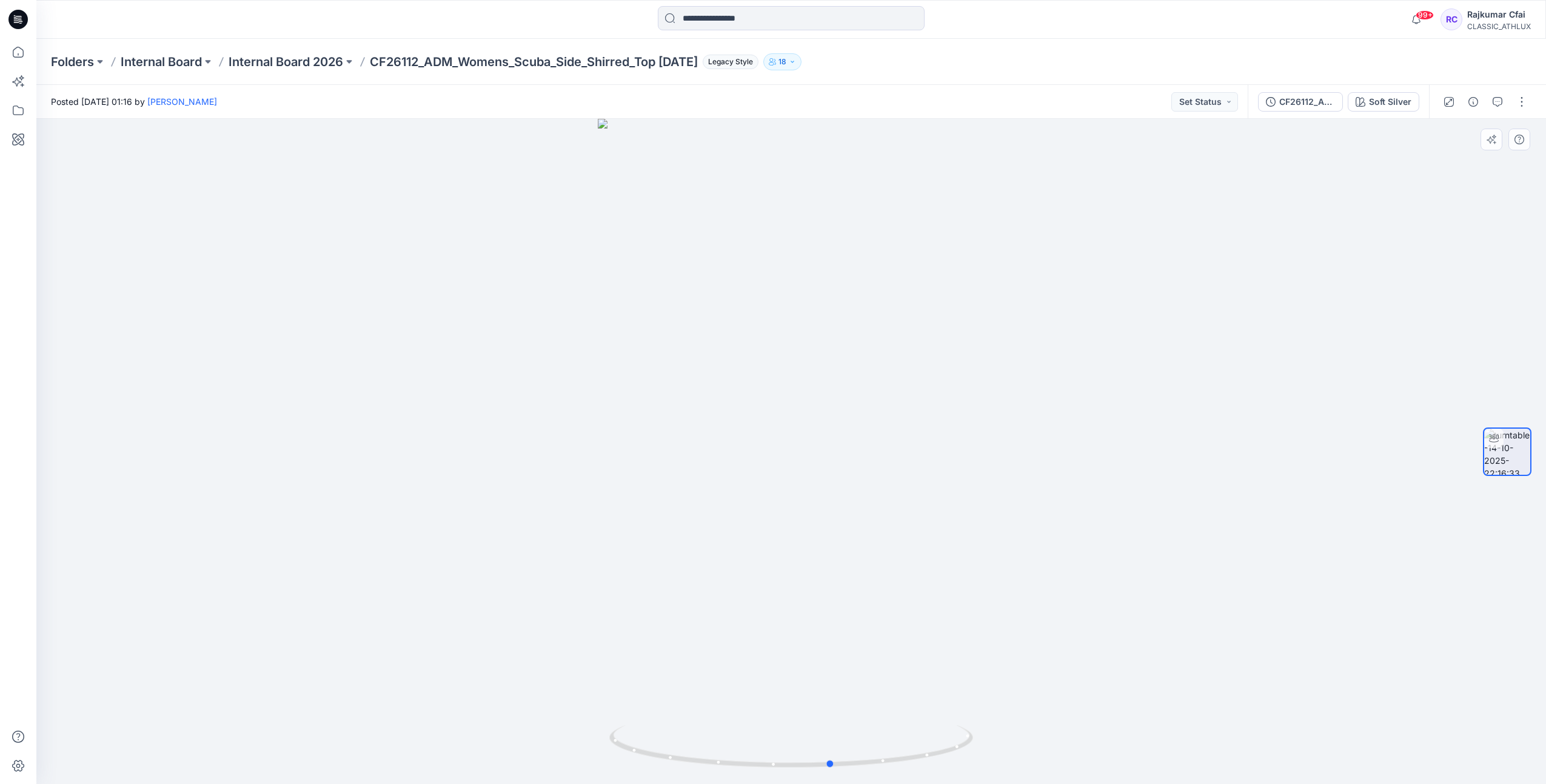
drag, startPoint x: 1080, startPoint y: 557, endPoint x: 482, endPoint y: 251, distance: 671.7
click at [1116, 576] on div at bounding box center [791, 451] width 1510 height 665
click at [15, 19] on icon at bounding box center [16, 19] width 4 height 1
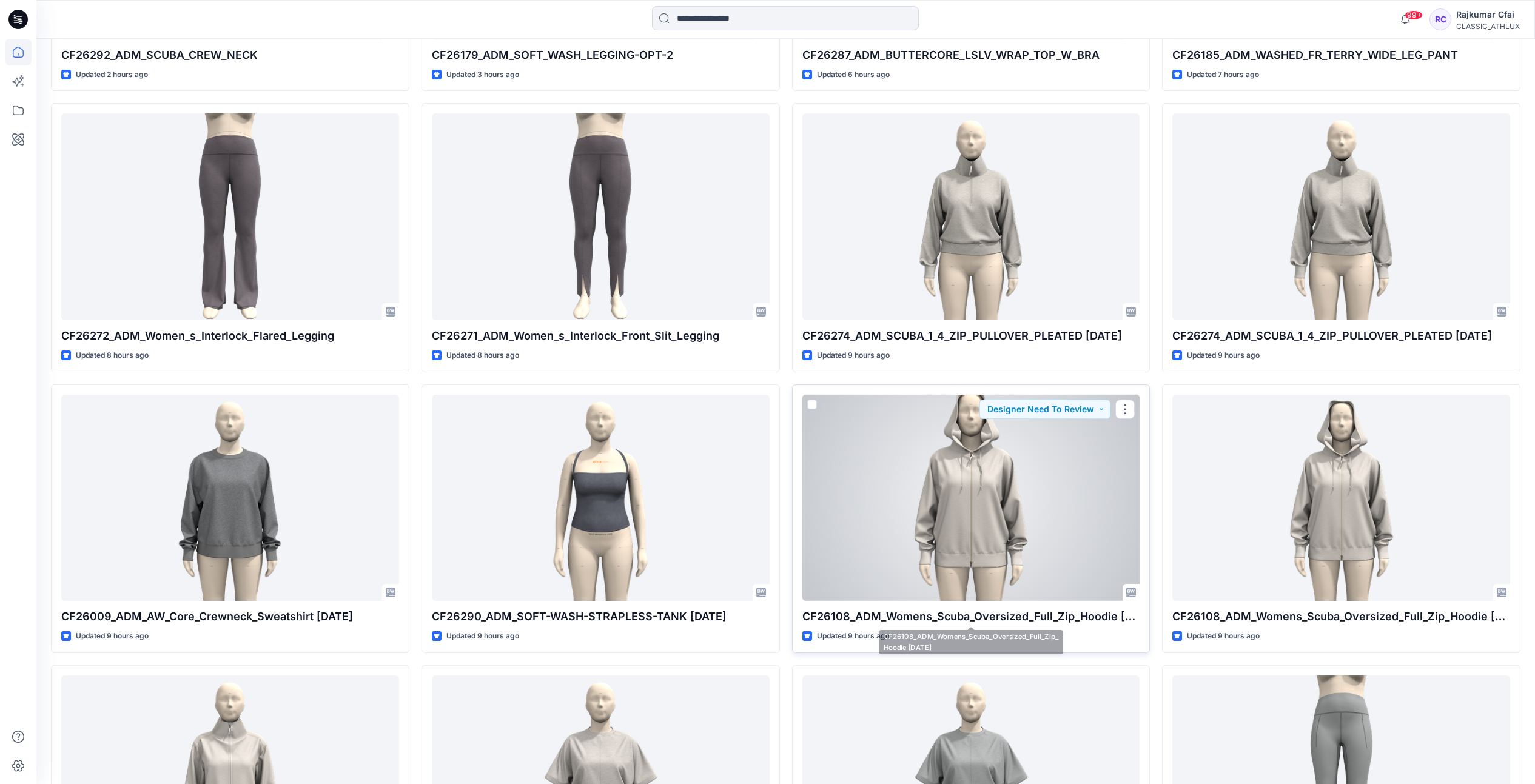
scroll to position [1137, 0]
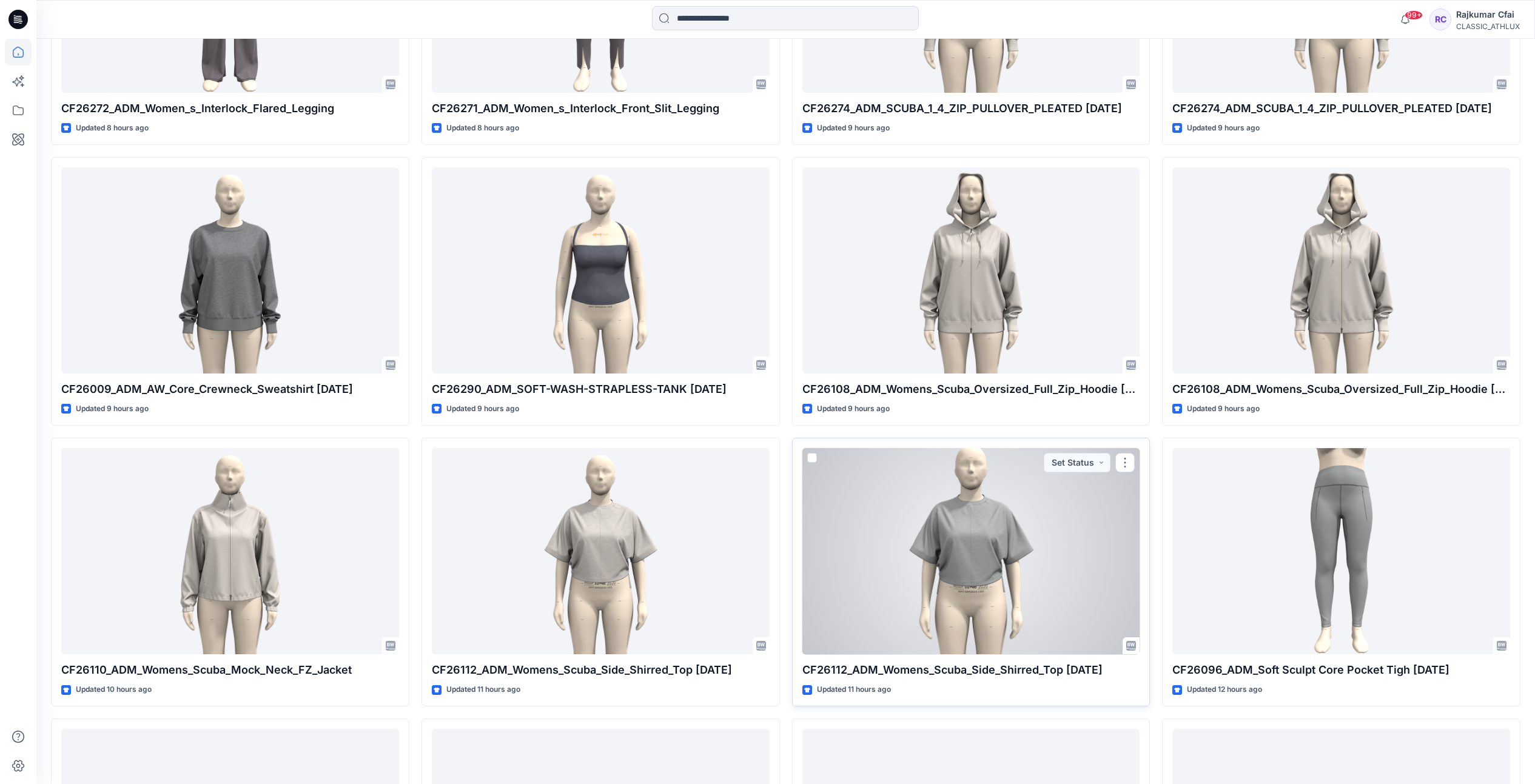
click at [1014, 490] on div at bounding box center [971, 552] width 338 height 207
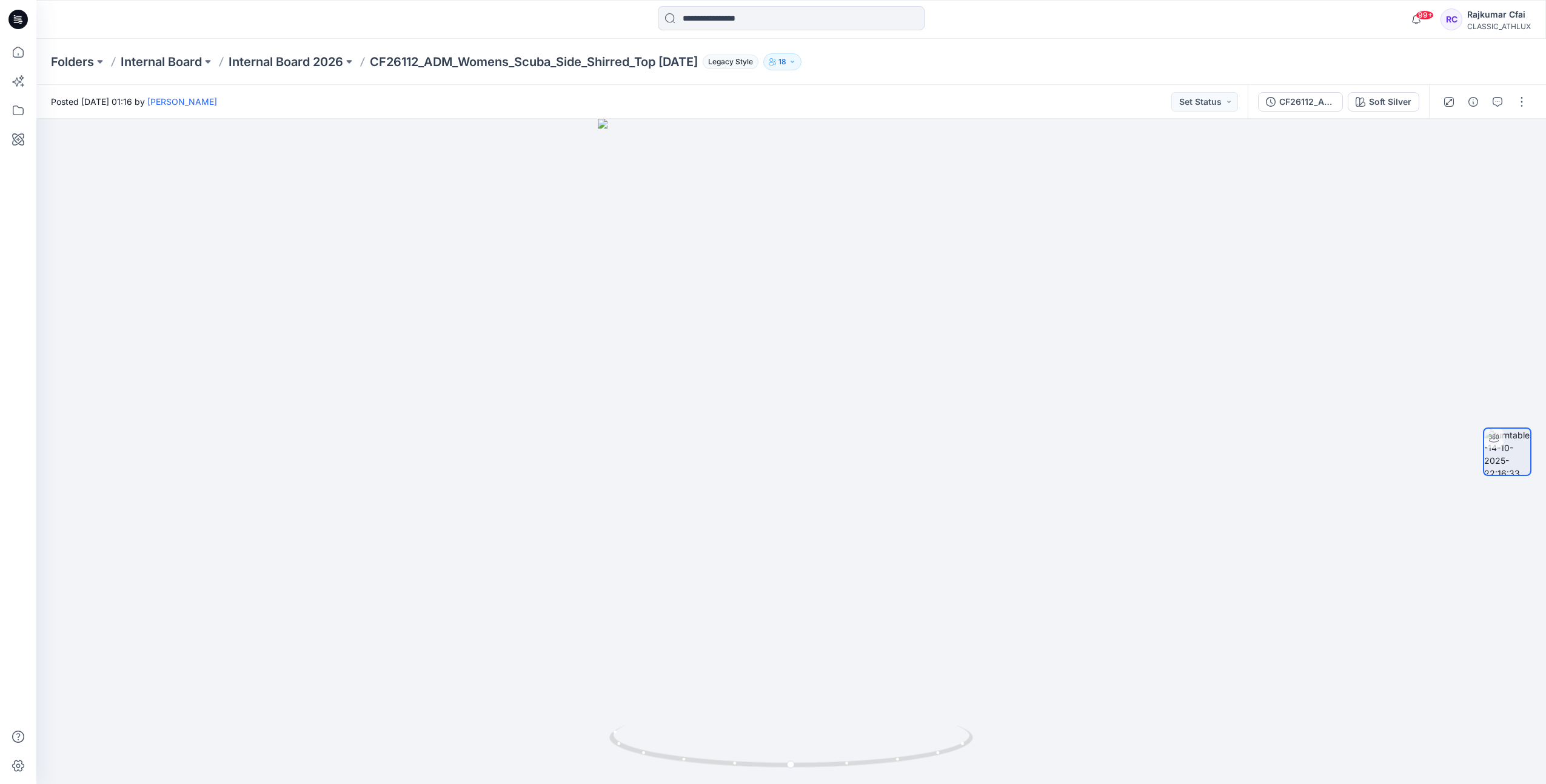
click at [24, 17] on icon at bounding box center [18, 19] width 19 height 19
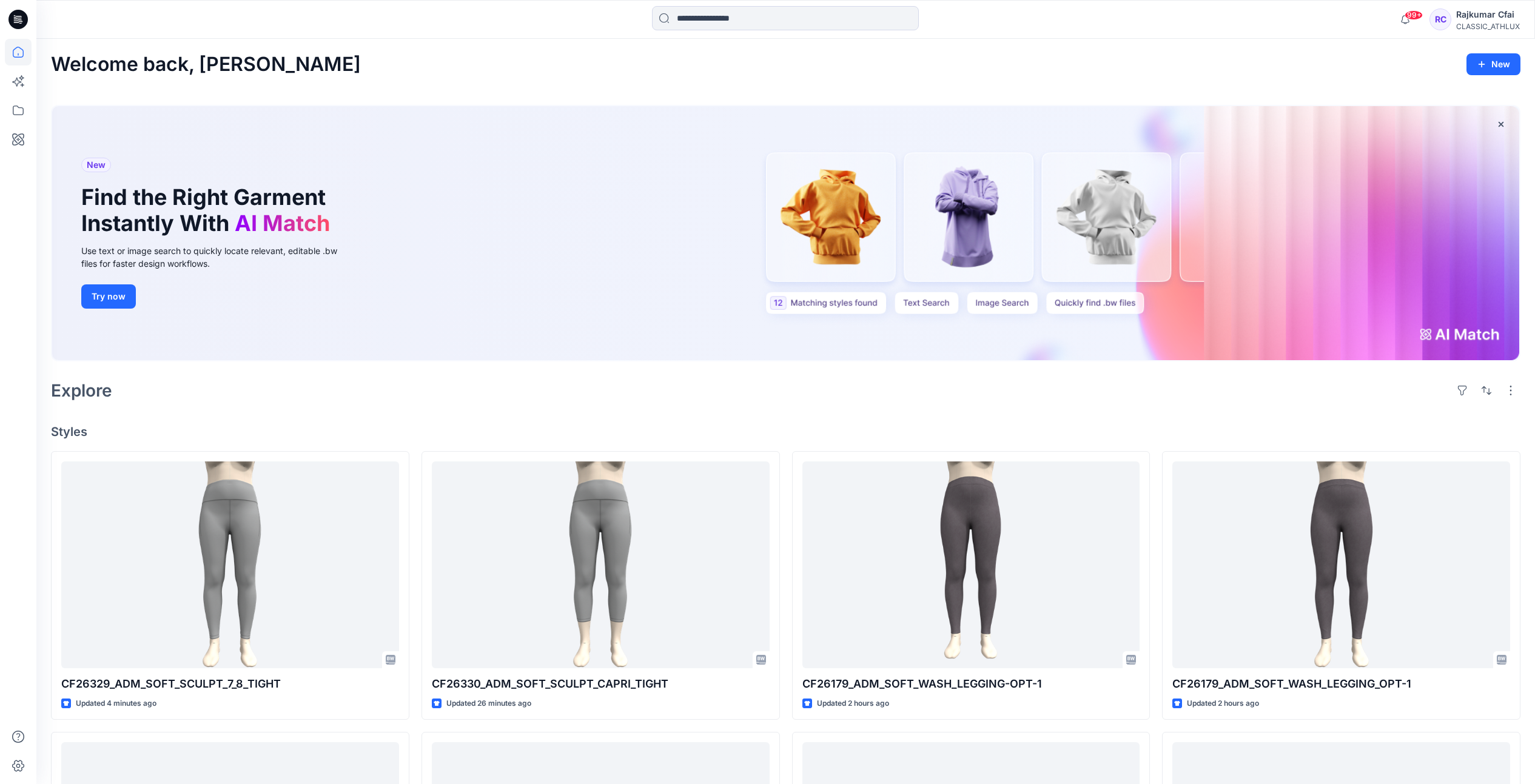
click at [822, 390] on div "Explore" at bounding box center [786, 390] width 1470 height 29
click at [23, 19] on icon at bounding box center [18, 19] width 19 height 19
